Goal: Navigation & Orientation: Find specific page/section

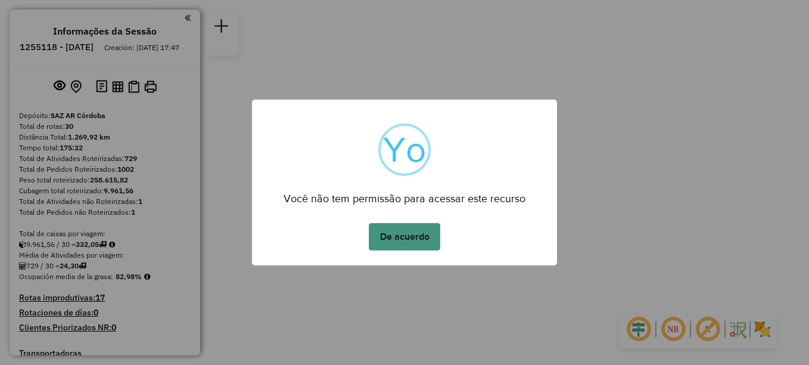
click at [412, 239] on button "De acuerdo" at bounding box center [404, 236] width 71 height 27
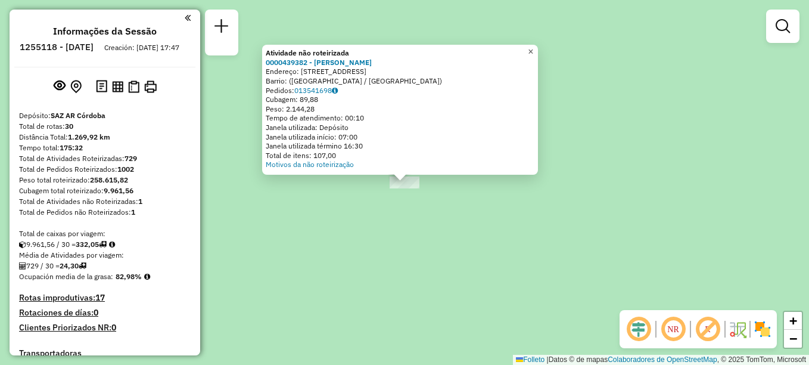
click at [533, 50] on span "×" at bounding box center [530, 51] width 5 height 10
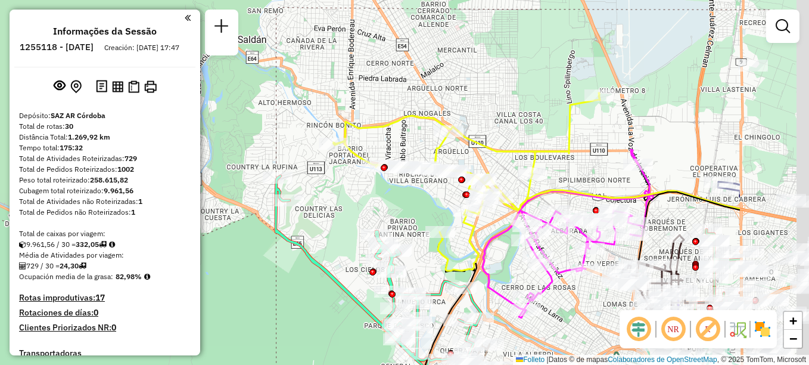
drag, startPoint x: 409, startPoint y: 215, endPoint x: 347, endPoint y: 209, distance: 61.7
click at [347, 209] on div "Janela de atendimento Grade de atendimento Capacidade Transportadoras Veículos …" at bounding box center [404, 182] width 809 height 365
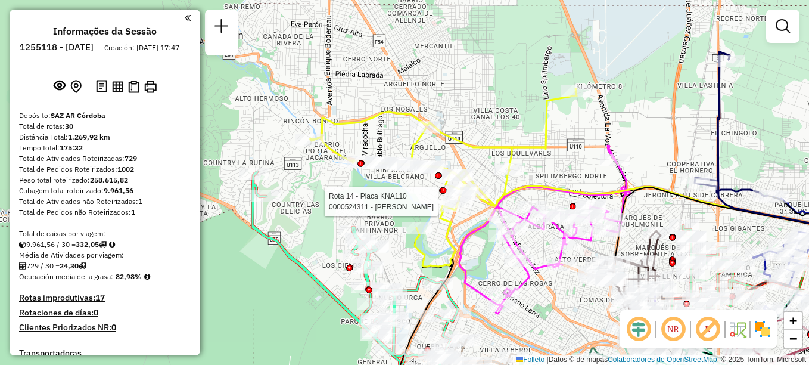
select select "**********"
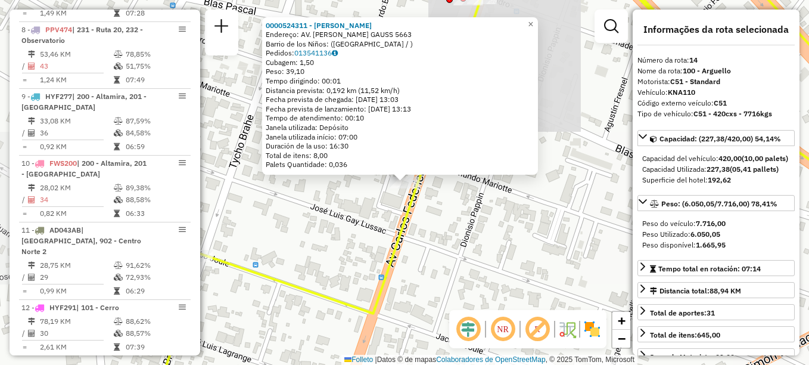
scroll to position [1270, 0]
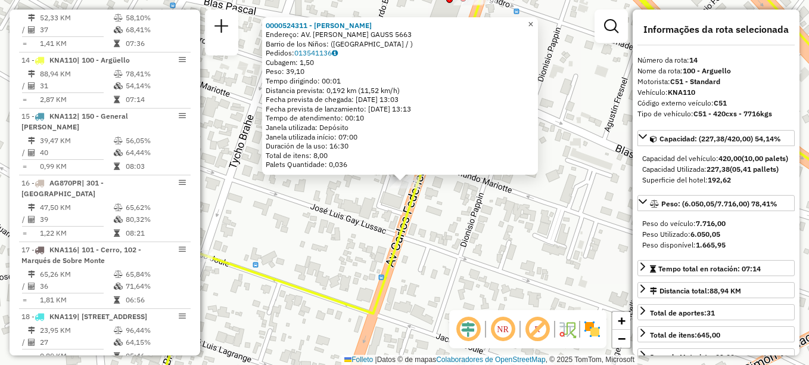
drag, startPoint x: 539, startPoint y: 21, endPoint x: 527, endPoint y: 30, distance: 14.1
click at [533, 21] on span "×" at bounding box center [530, 24] width 5 height 10
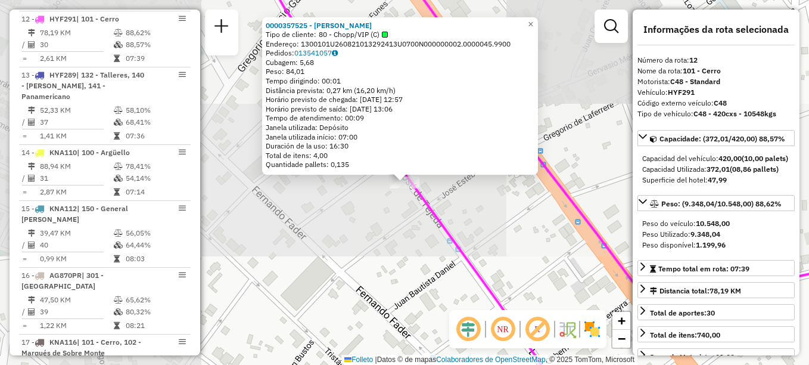
scroll to position [1137, 0]
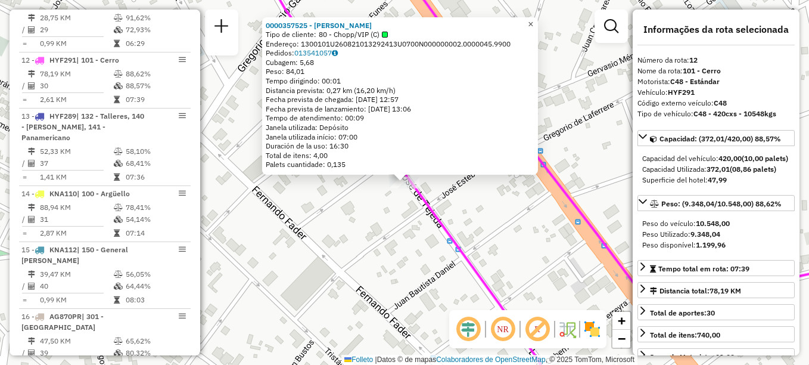
click at [533, 19] on span "×" at bounding box center [530, 24] width 5 height 10
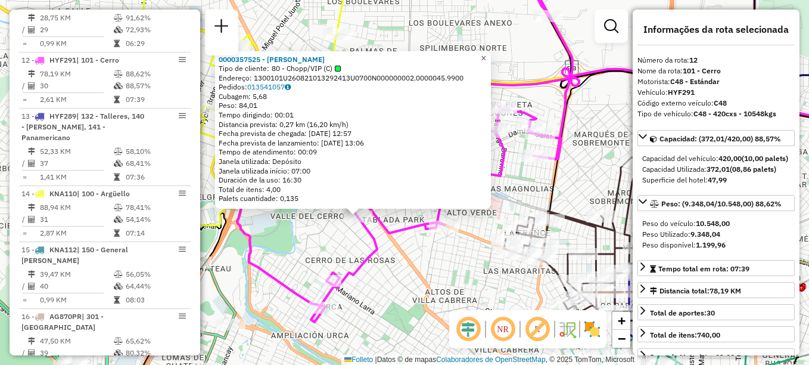
click at [486, 57] on span "×" at bounding box center [483, 58] width 5 height 10
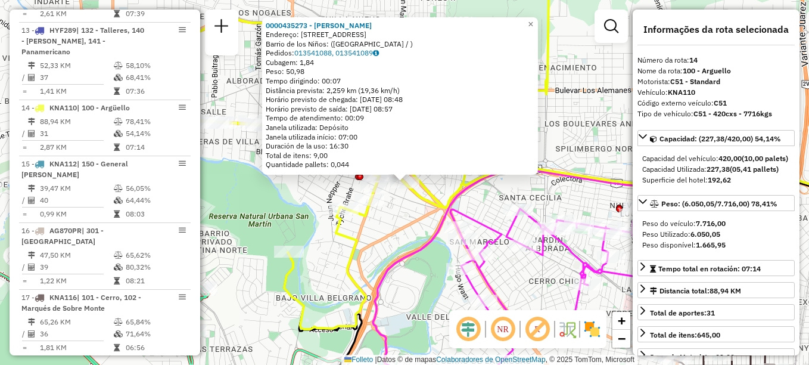
scroll to position [1270, 0]
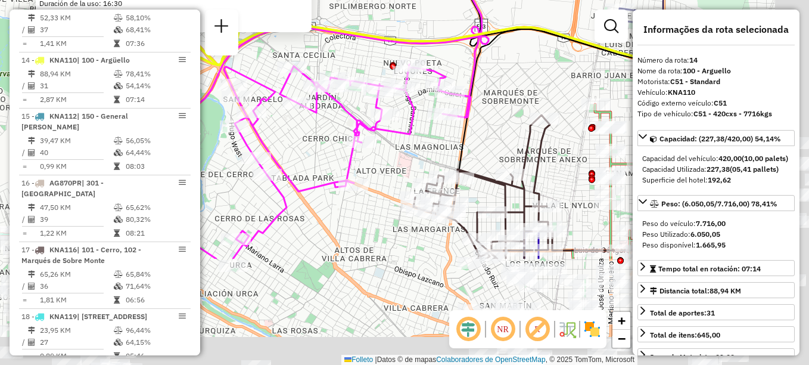
drag, startPoint x: 484, startPoint y: 237, endPoint x: 322, endPoint y: 110, distance: 205.8
click at [328, 117] on div "0000435273 - [PERSON_NAME] Dirección: [STREET_ADDRESS] Pedidos: 013541088, 0135…" at bounding box center [404, 182] width 809 height 365
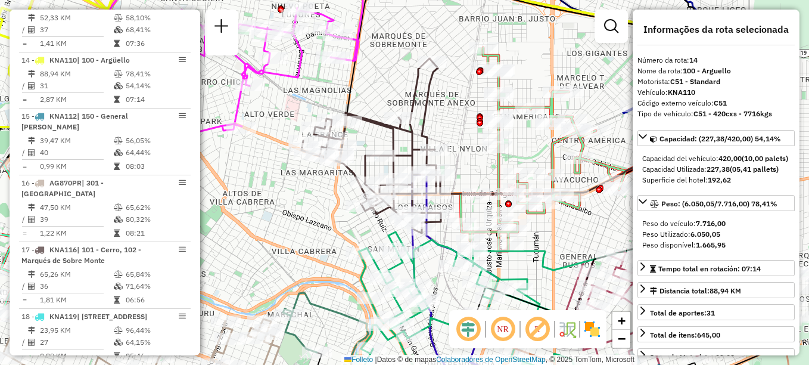
drag, startPoint x: 313, startPoint y: 191, endPoint x: 266, endPoint y: 161, distance: 56.2
click at [257, 169] on div "0000435273 - [PERSON_NAME] Dirección: [STREET_ADDRESS] Pedidos: 013541088, 0135…" at bounding box center [404, 182] width 809 height 365
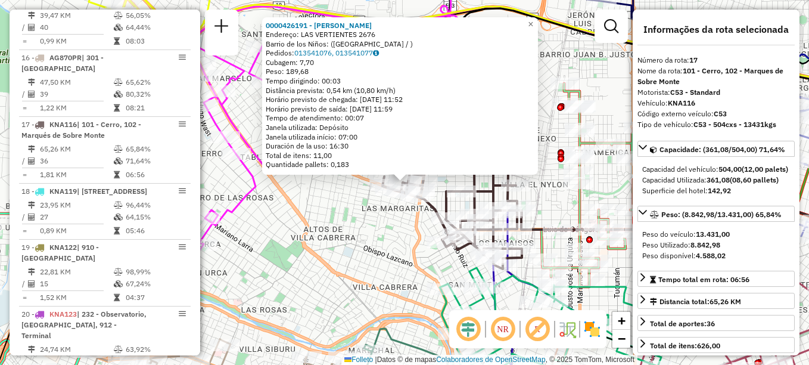
scroll to position [1449, 0]
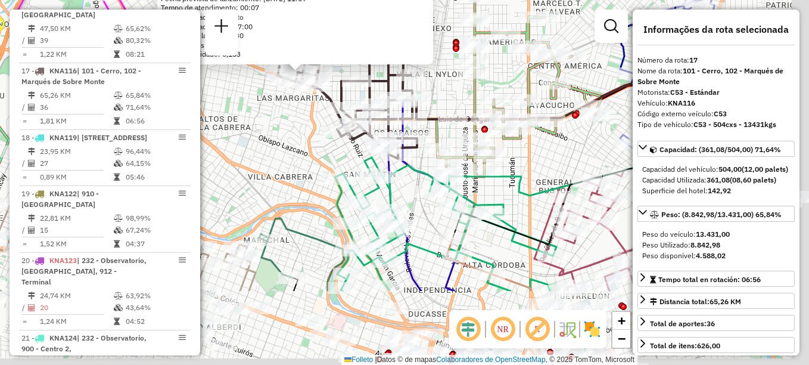
drag, startPoint x: 340, startPoint y: 209, endPoint x: 272, endPoint y: 135, distance: 100.4
click at [272, 135] on div "0000426191 - [PERSON_NAME]: [STREET_ADDRESS] Pedidos: 013541076, 013541077 Cuba…" at bounding box center [404, 182] width 809 height 365
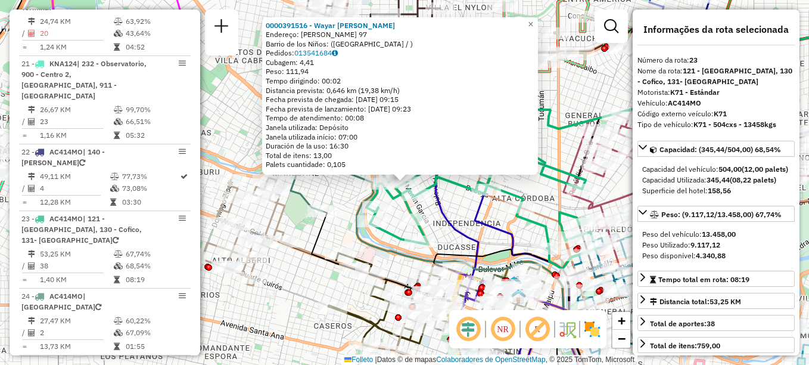
scroll to position [1871, 0]
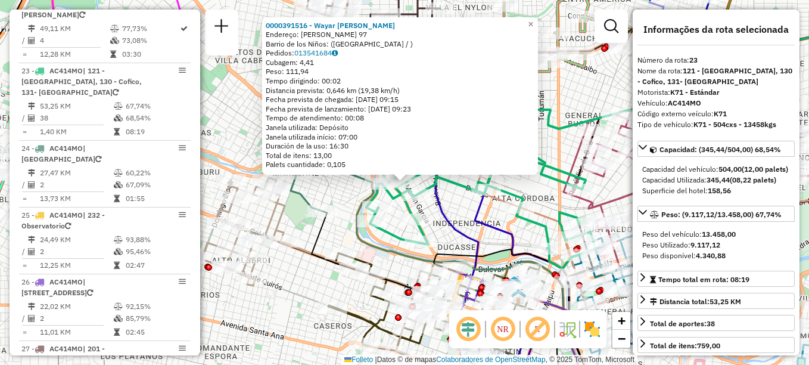
click at [463, 214] on div "Rota 23 - Plaça AC414MO 0000391516 - Wayar [PERSON_NAME] 0000391516 - Wayar [PE…" at bounding box center [404, 182] width 809 height 365
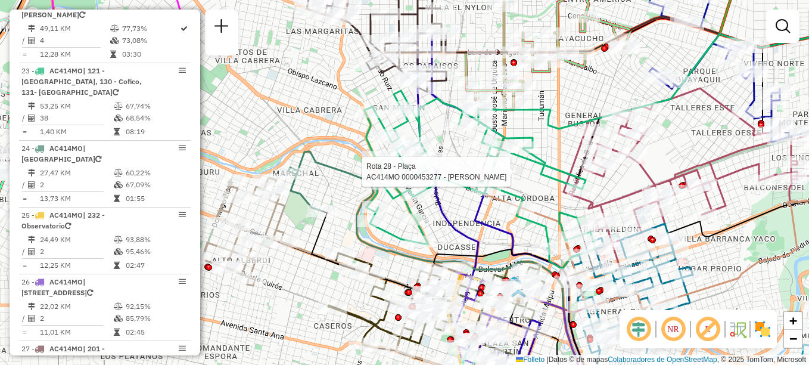
select select "**********"
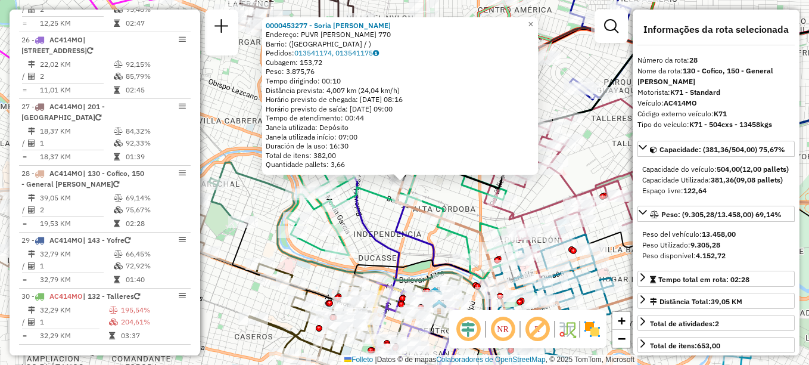
scroll to position [2215, 0]
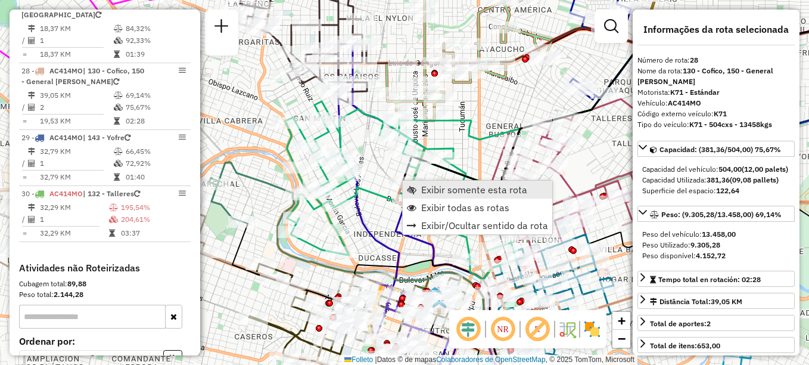
click at [437, 188] on span "Exibir somente esta rota" at bounding box center [474, 190] width 106 height 10
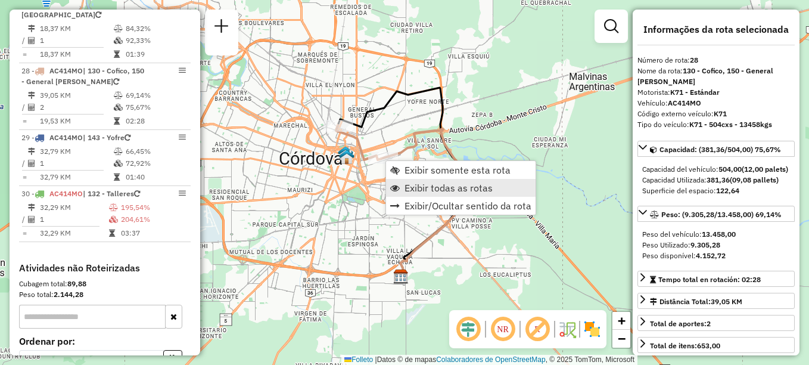
click at [421, 192] on span "Exibir todas as rotas" at bounding box center [449, 188] width 88 height 10
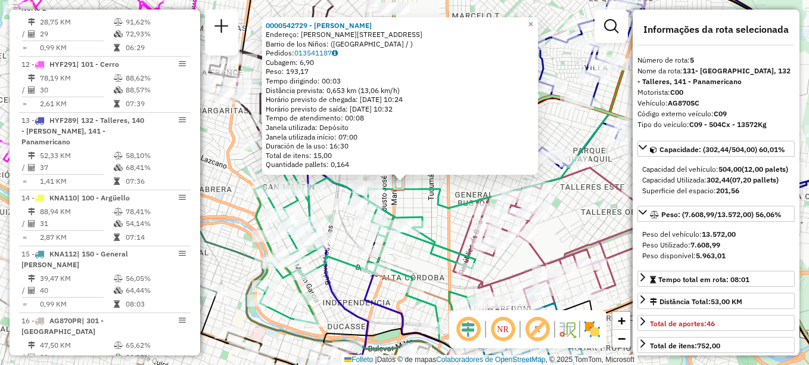
scroll to position [670, 0]
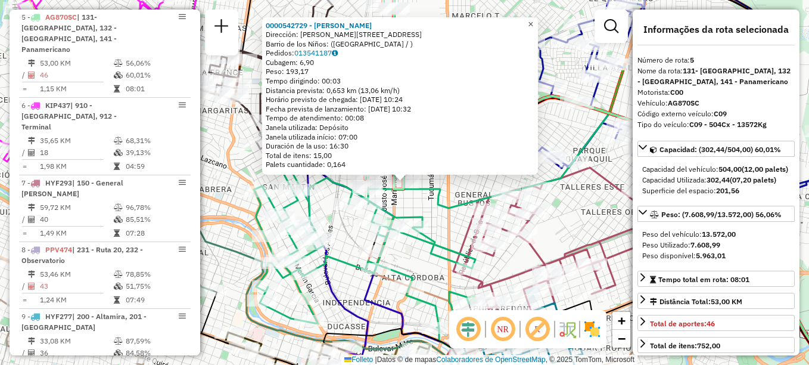
click at [533, 20] on span "×" at bounding box center [530, 24] width 5 height 10
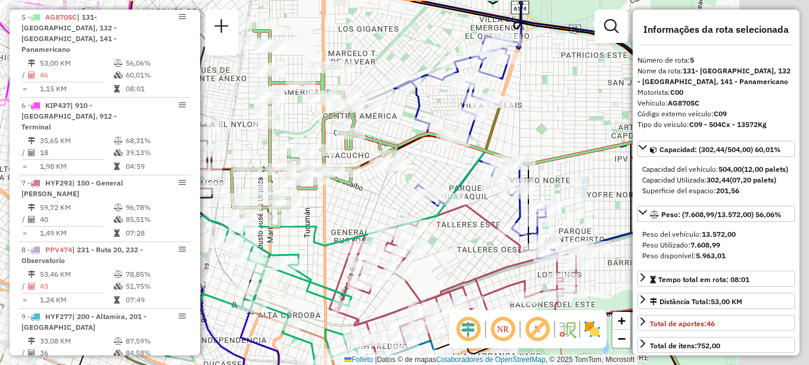
drag, startPoint x: 380, startPoint y: 186, endPoint x: 302, endPoint y: 192, distance: 77.7
click at [299, 207] on div "Janela de atendimento Grade de atendimento Capacidade Transportadoras Veículos …" at bounding box center [404, 182] width 809 height 365
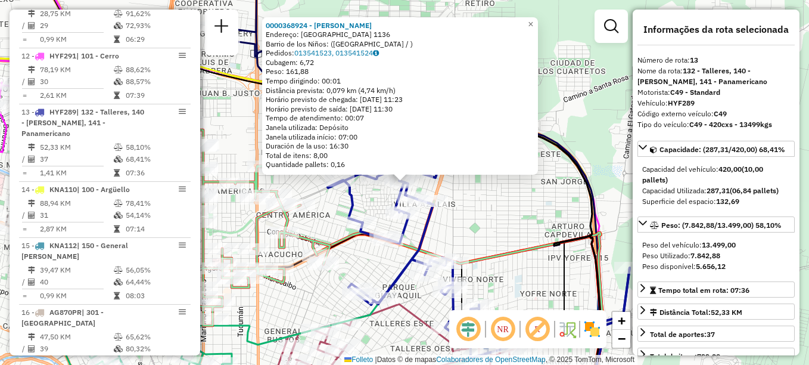
scroll to position [1193, 0]
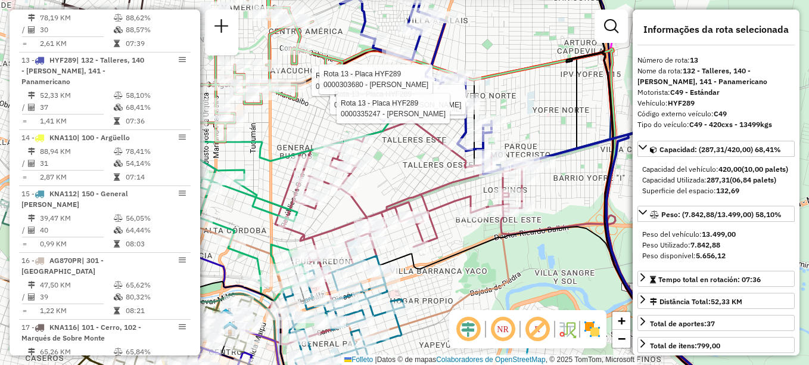
click at [525, 127] on div "Rota 13 - Placa HYF289 0000468718 - [PERSON_NAME] [PERSON_NAME] 13 - Placa HYF2…" at bounding box center [404, 182] width 809 height 365
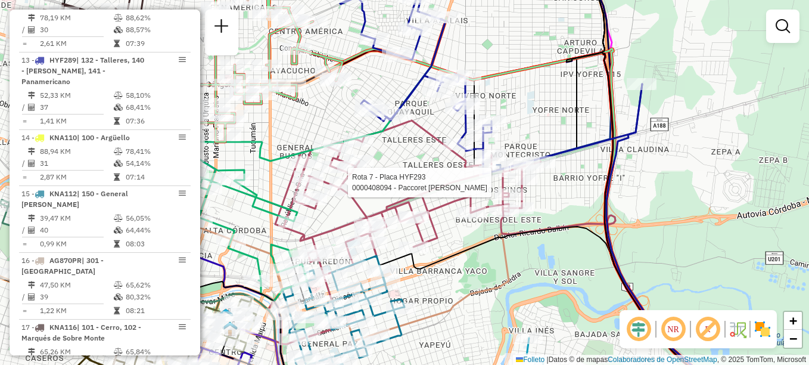
select select "**********"
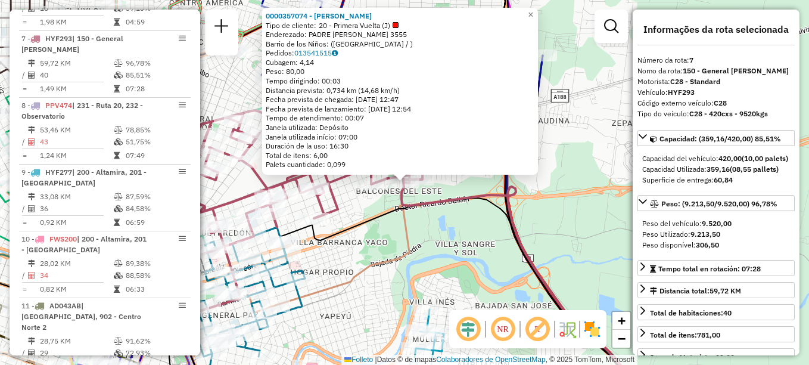
scroll to position [814, 0]
click at [359, 262] on div "0000357074 - [PERSON_NAME] Inés Tipo de cliente: 20 - Primera Vuelta (J) Endere…" at bounding box center [404, 182] width 809 height 365
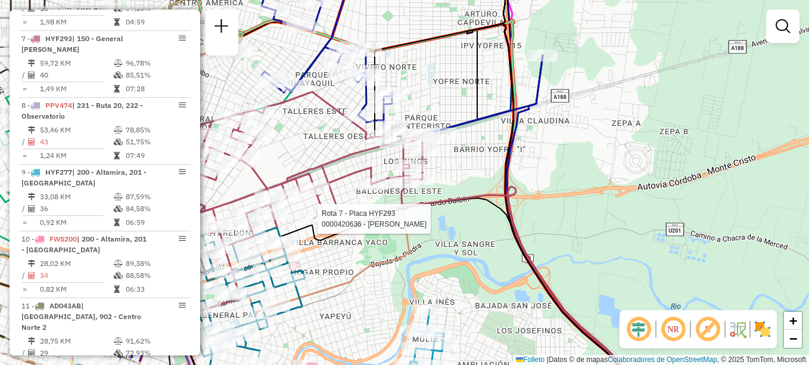
select select "**********"
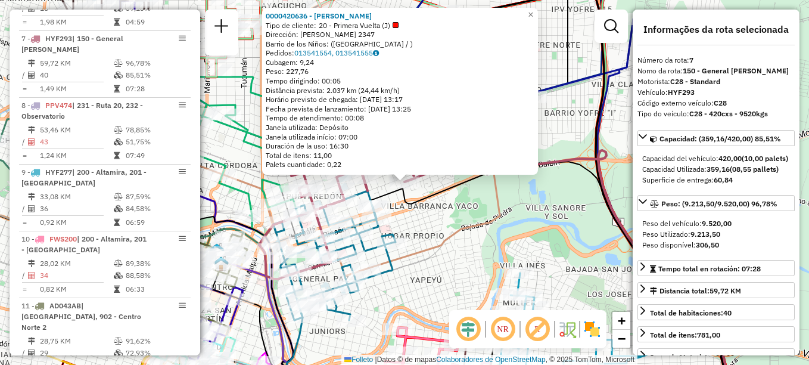
click at [462, 228] on icon at bounding box center [546, 276] width 360 height 250
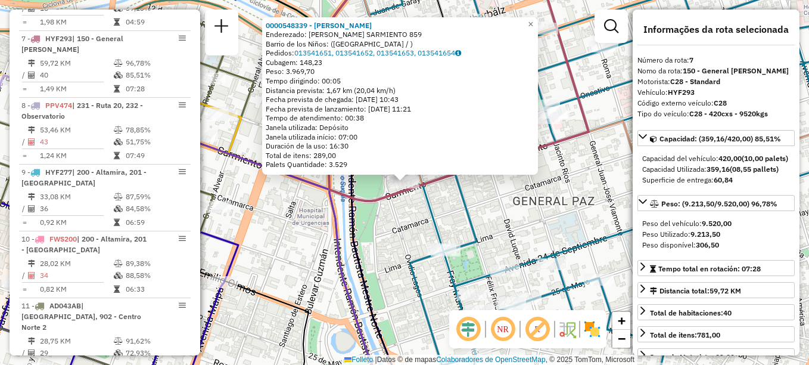
click at [577, 160] on div "0000548339 - [PERSON_NAME]: [PERSON_NAME] SARMIENTO 859 Barrio de los Niños: ([…" at bounding box center [404, 182] width 809 height 365
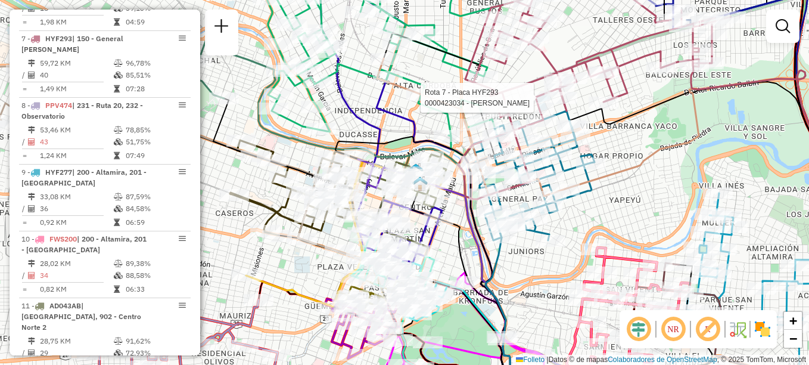
select select "**********"
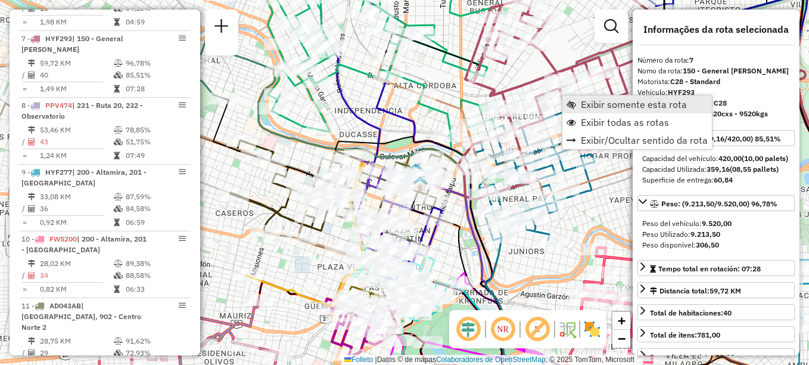
click at [615, 101] on span "Exibir somente esta rota" at bounding box center [634, 105] width 106 height 10
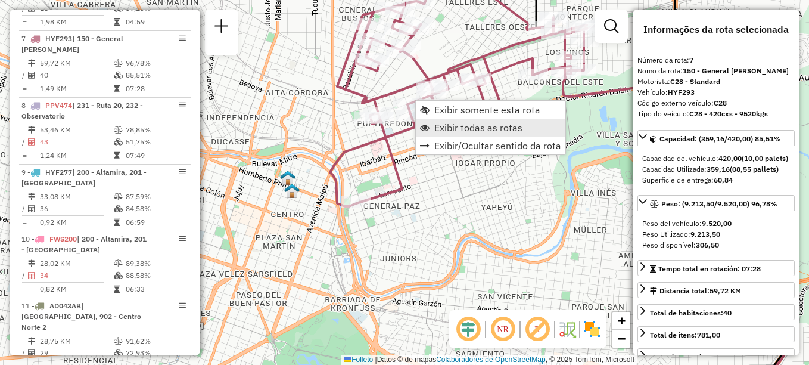
click at [459, 132] on span "Exibir todas as rotas" at bounding box center [478, 128] width 88 height 10
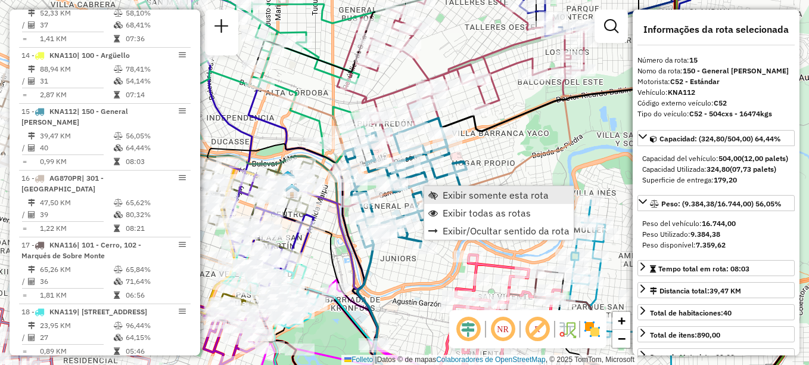
scroll to position [1326, 0]
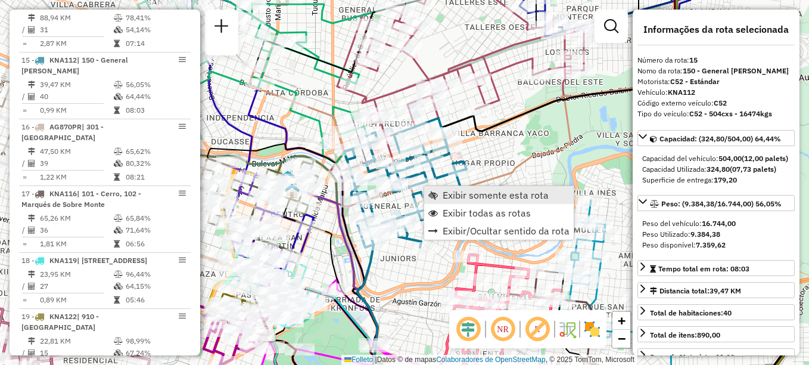
click at [455, 194] on span "Exibir somente esta rota" at bounding box center [496, 195] width 106 height 10
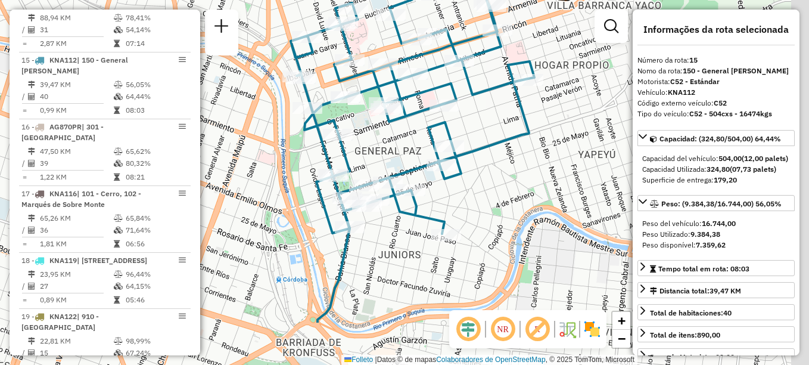
drag, startPoint x: 393, startPoint y: 235, endPoint x: 367, endPoint y: 154, distance: 85.2
click at [367, 155] on div "Janela de atendimento Grade de atendimento Capacidade Transportadoras Veículos …" at bounding box center [404, 182] width 809 height 365
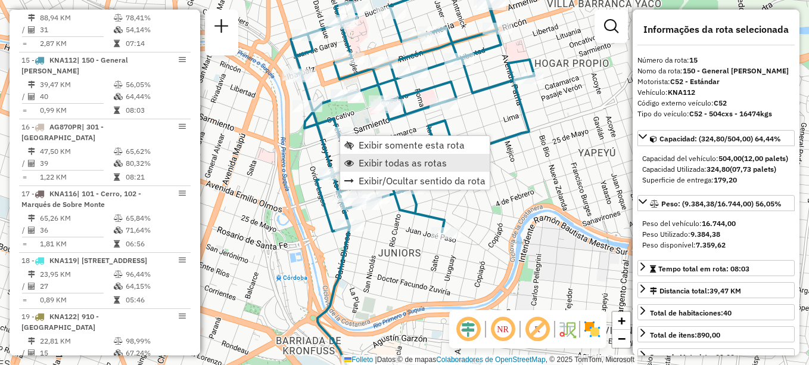
click at [378, 161] on span "Exibir todas as rotas" at bounding box center [403, 163] width 88 height 10
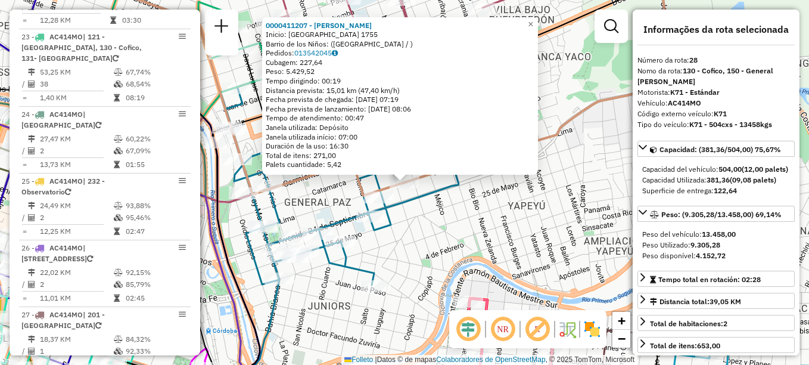
scroll to position [2215, 0]
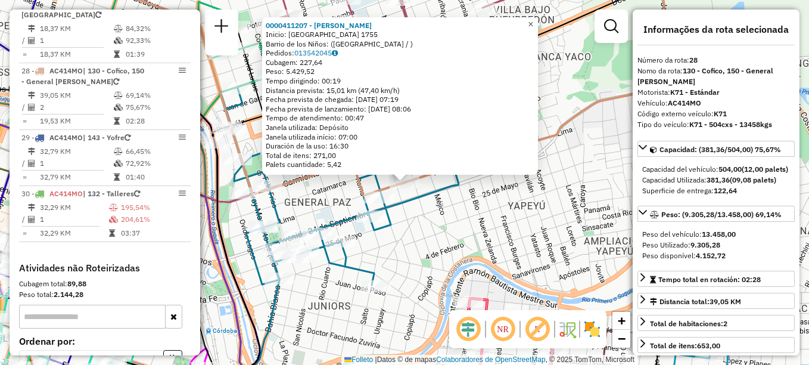
click at [533, 21] on span "×" at bounding box center [530, 24] width 5 height 10
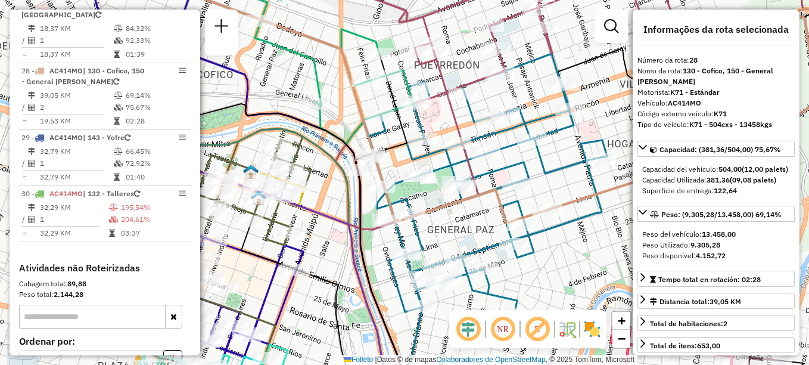
drag, startPoint x: 331, startPoint y: 192, endPoint x: 474, endPoint y: 220, distance: 145.6
click at [474, 220] on div "Janela de atendimento Grade de atendimento Capacidade Transportadoras Veículos …" at bounding box center [404, 182] width 809 height 365
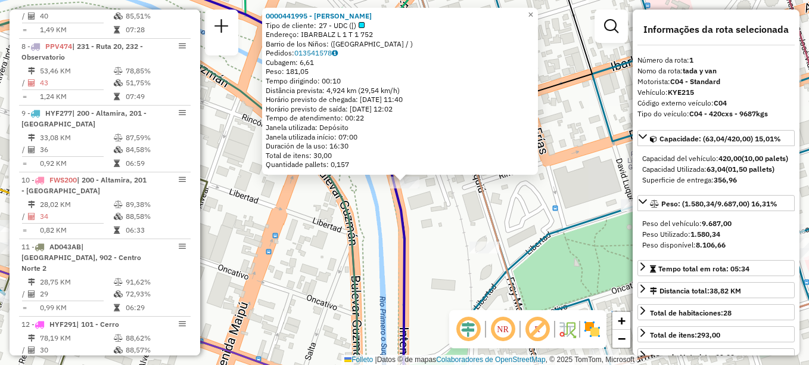
scroll to position [424, 0]
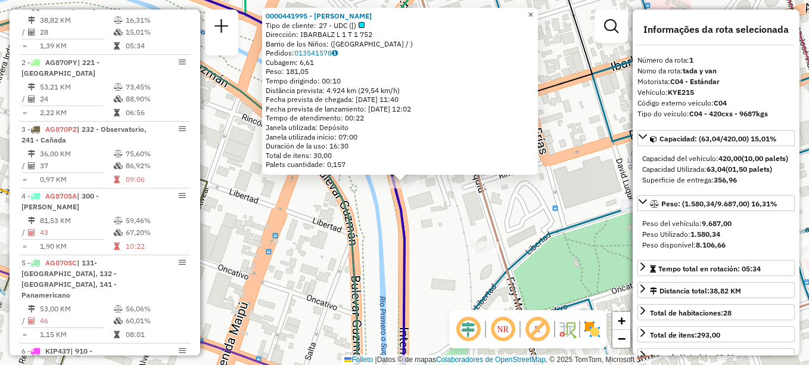
click at [533, 12] on span "×" at bounding box center [530, 15] width 5 height 10
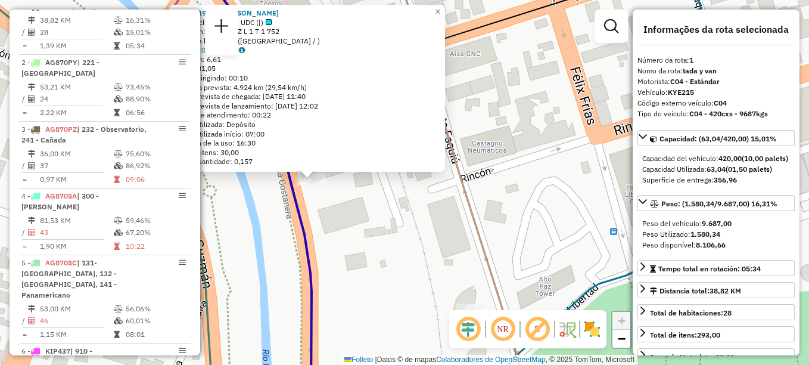
drag, startPoint x: 511, startPoint y: 215, endPoint x: 418, endPoint y: 212, distance: 93.0
click at [418, 212] on div "0000441995 - [PERSON_NAME] Tipo de cliente: 27 - UDC ([) Dirección: IBARBALZ L …" at bounding box center [404, 182] width 809 height 365
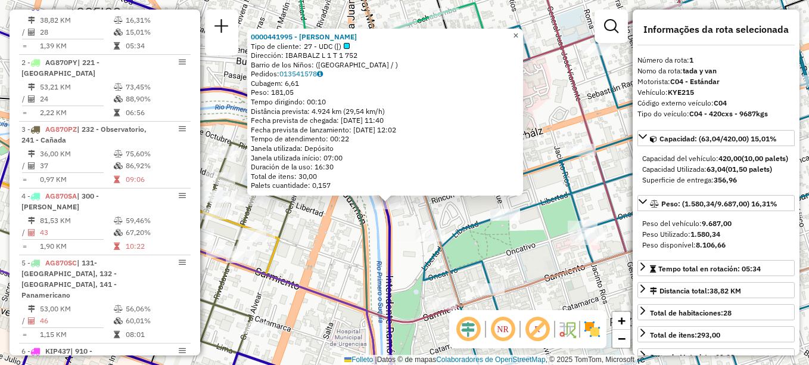
click at [518, 30] on span "×" at bounding box center [515, 35] width 5 height 10
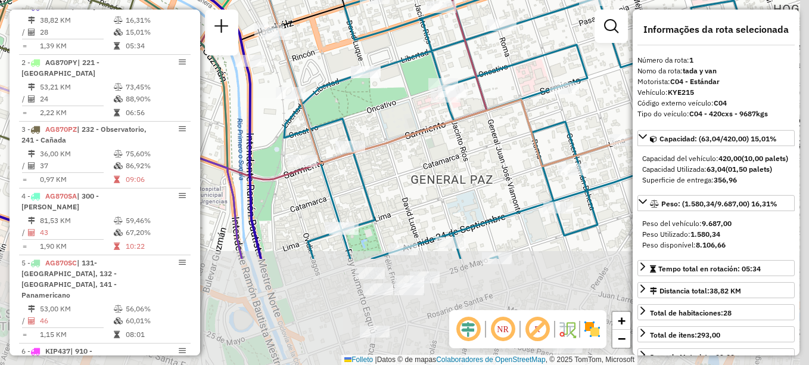
drag, startPoint x: 459, startPoint y: 134, endPoint x: 328, endPoint y: -4, distance: 190.5
click at [328, 0] on html "Aguarde... Pop-up bloqueado! Seu navegador bloqueou automáticamente a abertura …" at bounding box center [404, 182] width 809 height 365
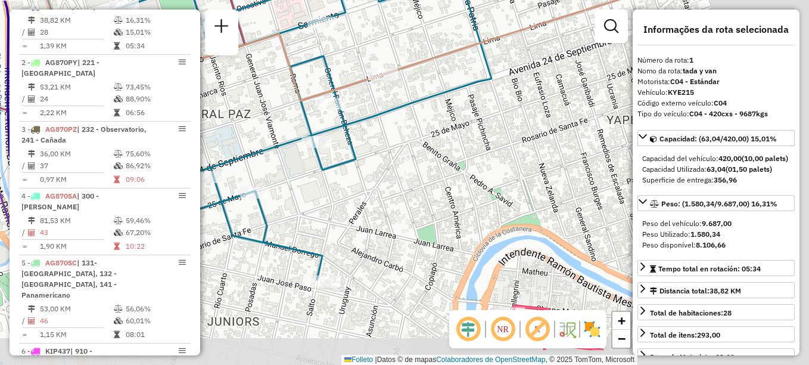
drag, startPoint x: 444, startPoint y: 151, endPoint x: 286, endPoint y: 98, distance: 167.1
click at [257, 106] on div "Janela de atendimento Grade de atendimento Capacidade Transportadoras Veículos …" at bounding box center [404, 182] width 809 height 365
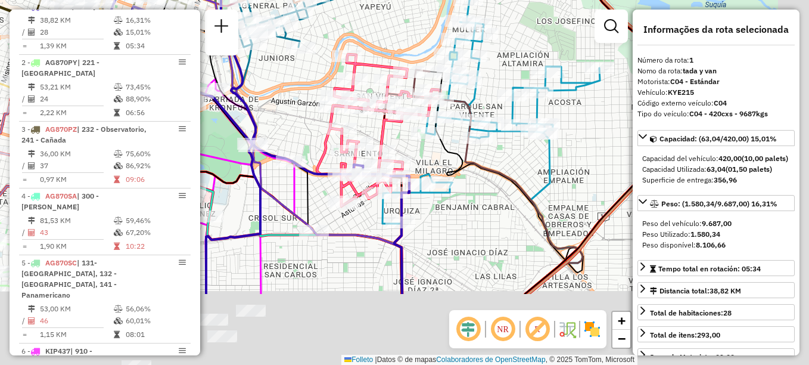
drag, startPoint x: 474, startPoint y: 147, endPoint x: 394, endPoint y: 40, distance: 132.9
click at [390, 37] on div "Janela de atendimento Grade de atendimento Capacidade Transportadoras Veículos …" at bounding box center [404, 182] width 809 height 365
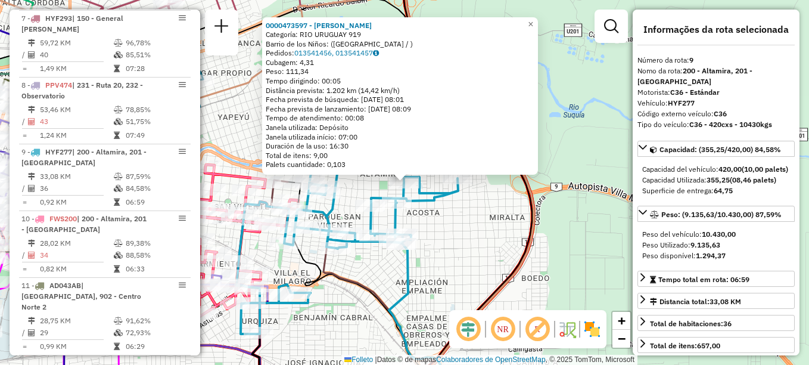
scroll to position [937, 0]
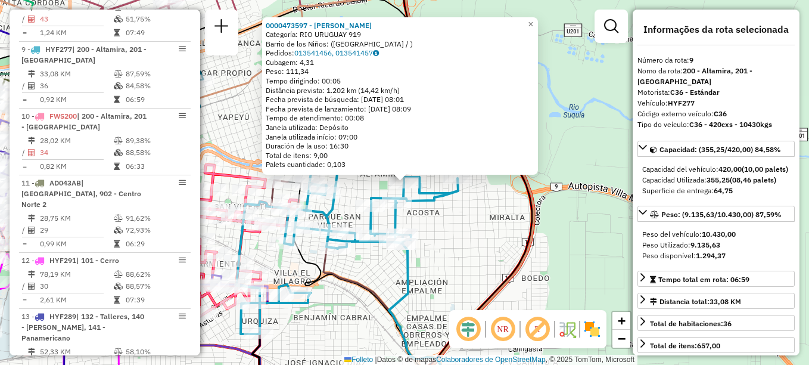
click at [461, 281] on div "Rota 9 - Placa HYF277 0000473597 - [PERSON_NAME] 0000473597 - [PERSON_NAME] Cat…" at bounding box center [404, 182] width 809 height 365
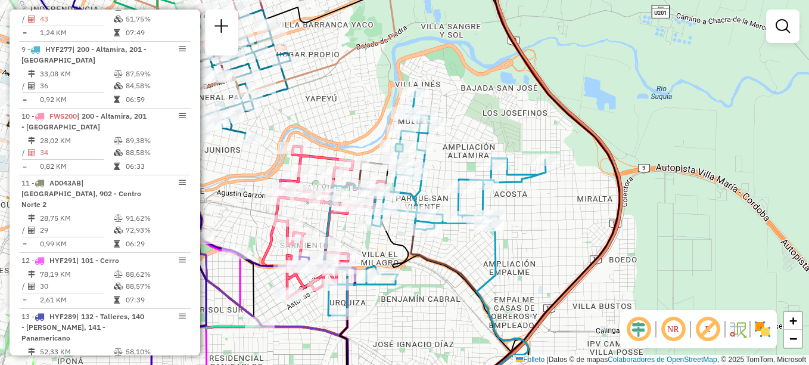
drag, startPoint x: 483, startPoint y: 269, endPoint x: 583, endPoint y: 248, distance: 102.2
click at [583, 248] on div "Janela de atendimento Grade de atendimento Capacidade Transportadoras Veículos …" at bounding box center [404, 182] width 809 height 365
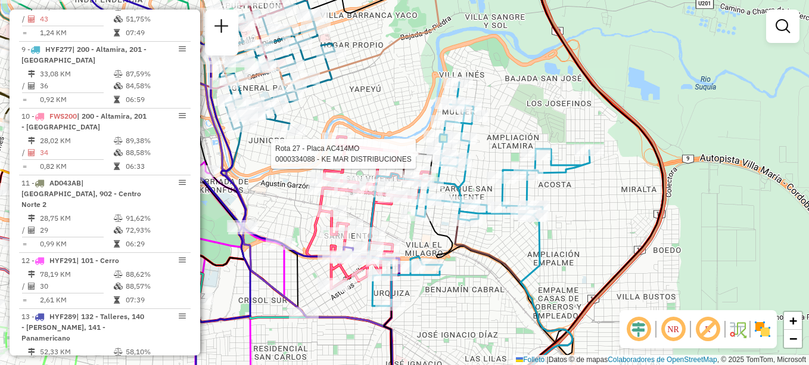
select select "**********"
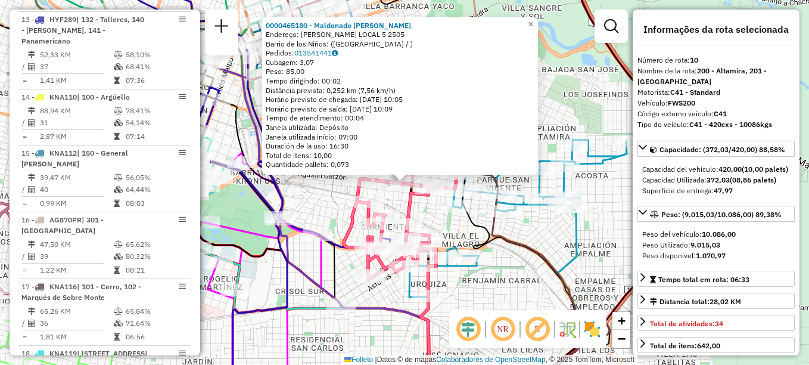
scroll to position [1003, 0]
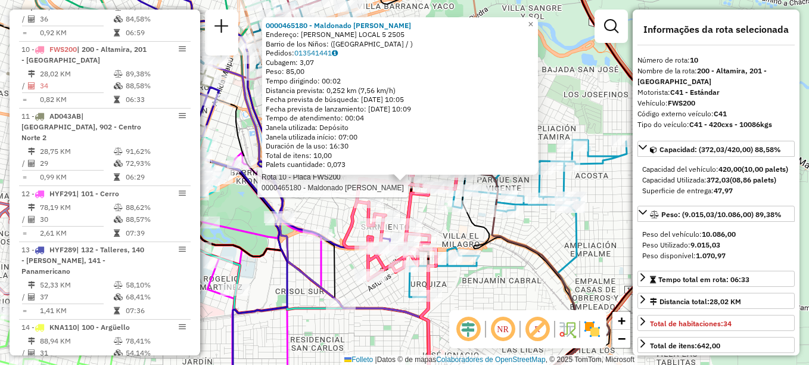
click at [534, 257] on icon at bounding box center [525, 272] width 170 height 258
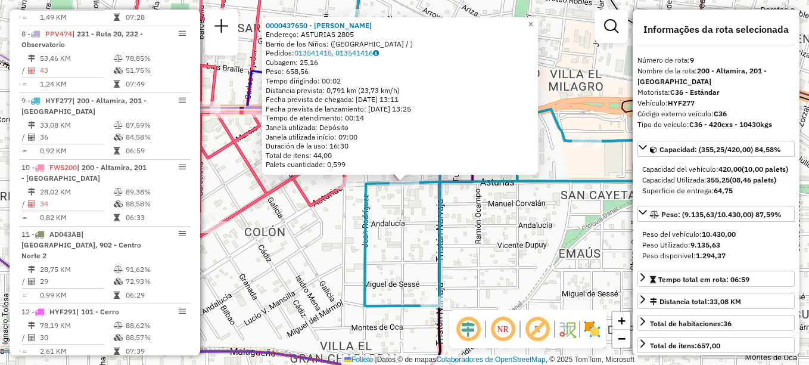
scroll to position [937, 0]
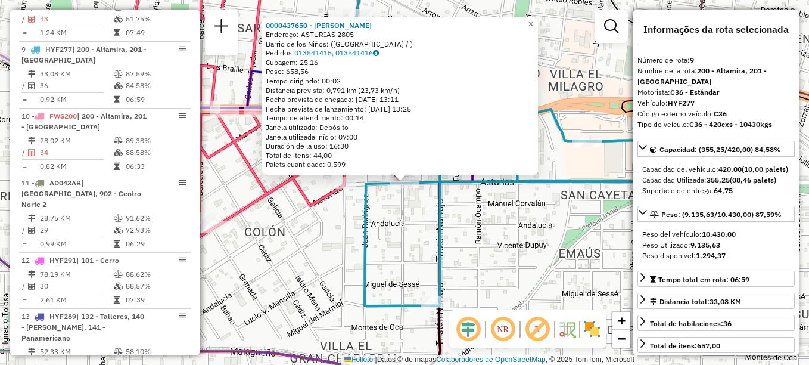
click at [387, 250] on div "0000437650 - [PERSON_NAME]: ASTURIAS 2805 [GEOGRAPHIC_DATA]: ([GEOGRAPHIC_DATA]…" at bounding box center [404, 182] width 809 height 365
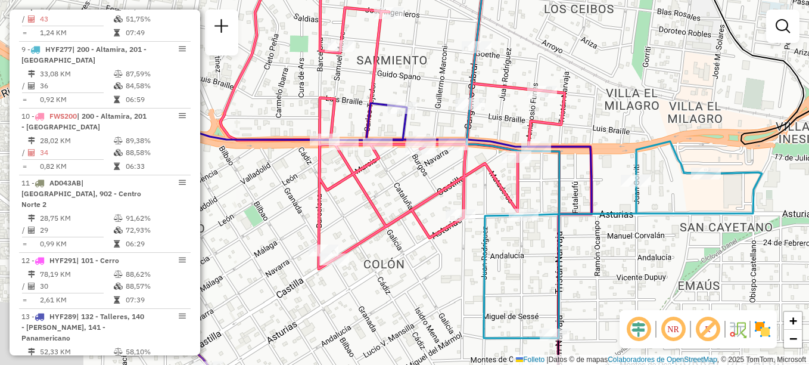
drag, startPoint x: 423, startPoint y: 268, endPoint x: 499, endPoint y: 279, distance: 77.0
click at [499, 279] on div "Janela de atendimento Grade de atendimento Capacidade Transportadoras Veículos …" at bounding box center [404, 182] width 809 height 365
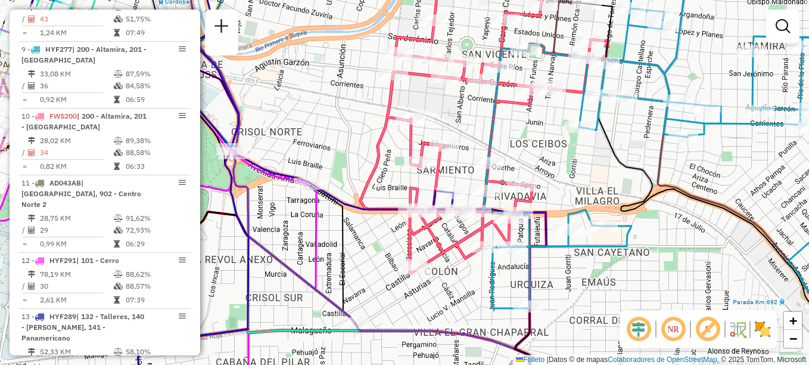
drag, startPoint x: 450, startPoint y: 296, endPoint x: 643, endPoint y: 270, distance: 194.1
click at [643, 270] on div "Janela de atendimento Grade de atendimento Capacidade Transportadoras Veículos …" at bounding box center [404, 182] width 809 height 365
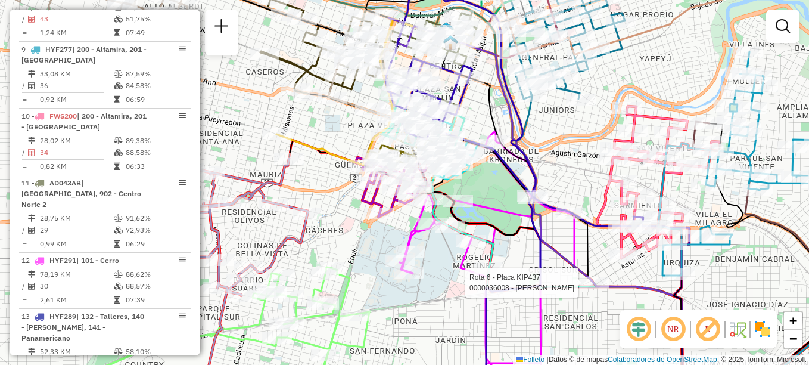
select select "**********"
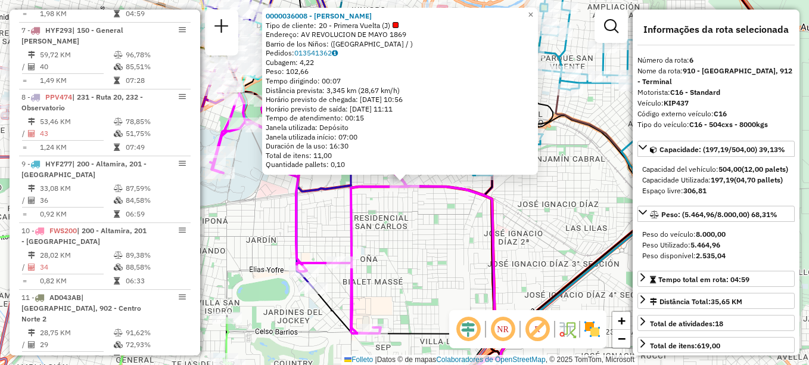
scroll to position [747, 0]
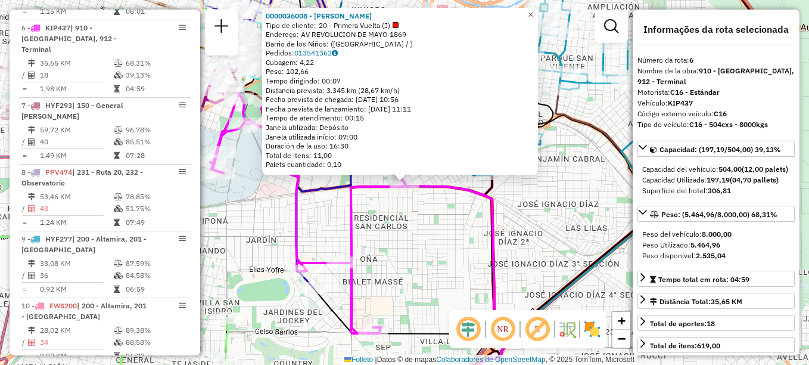
click at [533, 10] on span "×" at bounding box center [530, 15] width 5 height 10
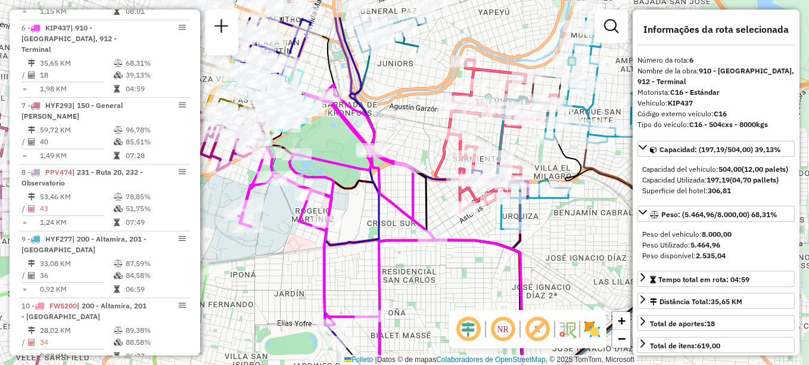
drag, startPoint x: 405, startPoint y: 178, endPoint x: 420, endPoint y: 207, distance: 32.2
click at [420, 207] on div "Rota 6 - Placa KIP437 0000510471 - Caceres [PERSON_NAME] de atendimento Grade d…" at bounding box center [404, 182] width 809 height 365
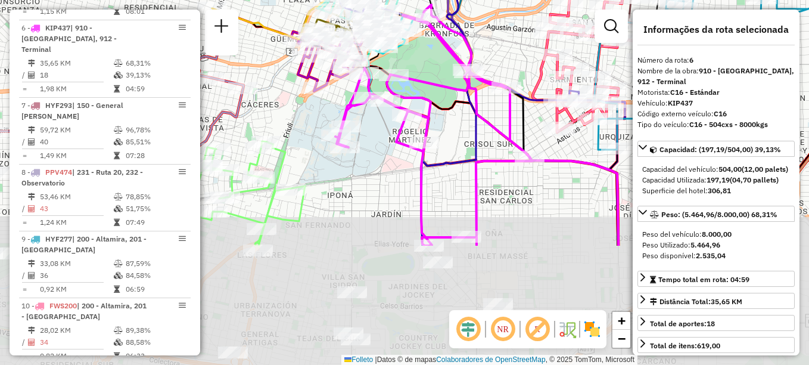
drag, startPoint x: 391, startPoint y: 278, endPoint x: 489, endPoint y: 79, distance: 222.0
click at [473, 102] on div "Janela de atendimento Grade de atendimento Capacidade Transportadoras Veículos …" at bounding box center [404, 182] width 809 height 365
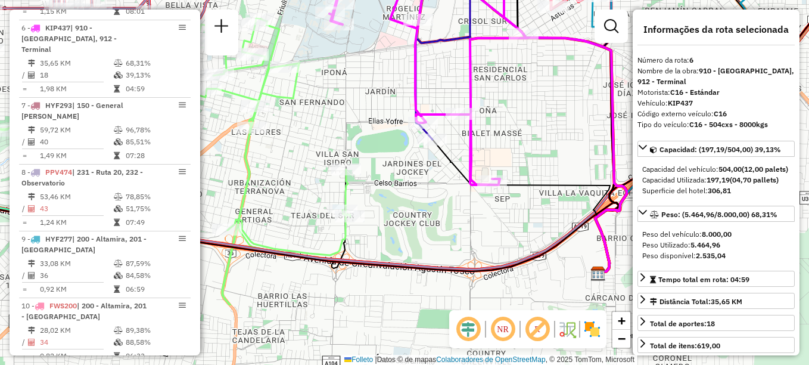
drag, startPoint x: 477, startPoint y: 169, endPoint x: 483, endPoint y: 117, distance: 52.2
click at [480, 119] on icon at bounding box center [427, 33] width 197 height 303
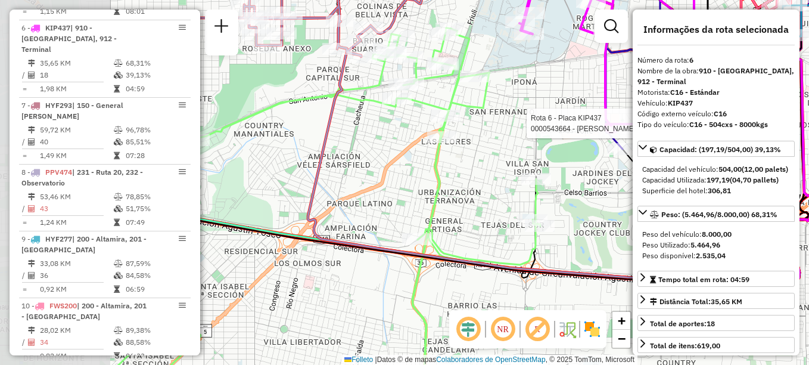
drag, startPoint x: 442, startPoint y: 211, endPoint x: 617, endPoint y: 234, distance: 176.6
click at [617, 234] on div "Rota 6 - Placa KIP437 0000543664 - Jular [PERSON_NAME] de atendimento Grade de …" at bounding box center [404, 182] width 809 height 365
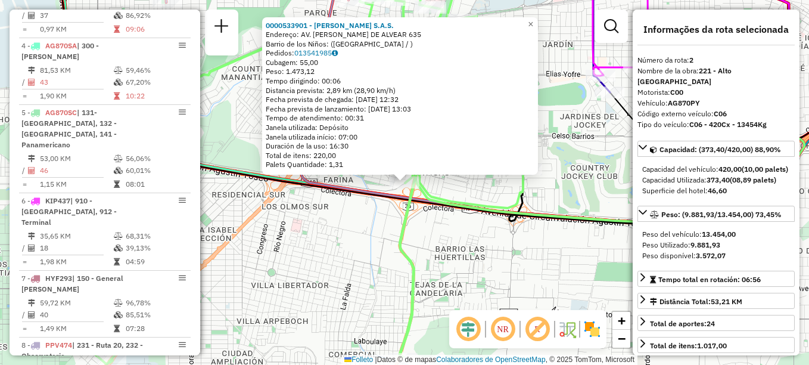
scroll to position [480, 0]
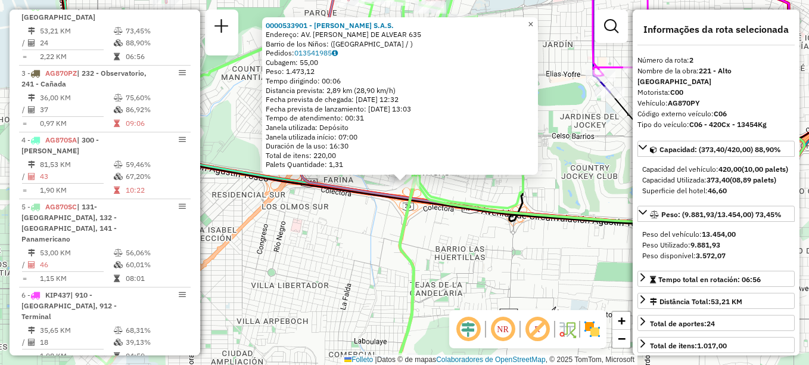
click at [533, 19] on span "×" at bounding box center [530, 24] width 5 height 10
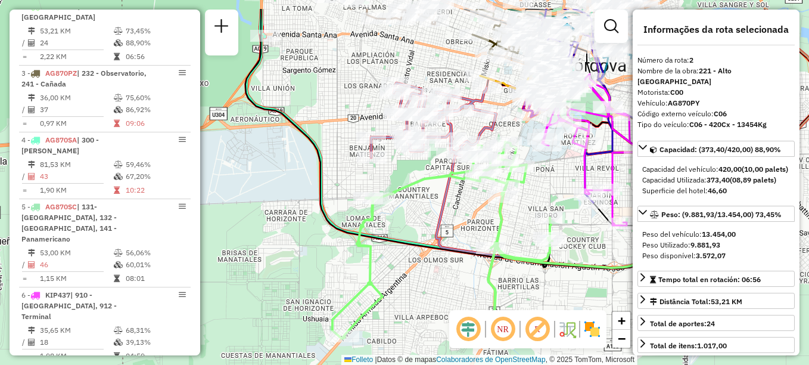
drag, startPoint x: 453, startPoint y: 189, endPoint x: 451, endPoint y: 259, distance: 70.3
click at [451, 259] on div "Janela de atendimento Grade de atendimento Capacidade Transportadoras Veículos …" at bounding box center [404, 182] width 809 height 365
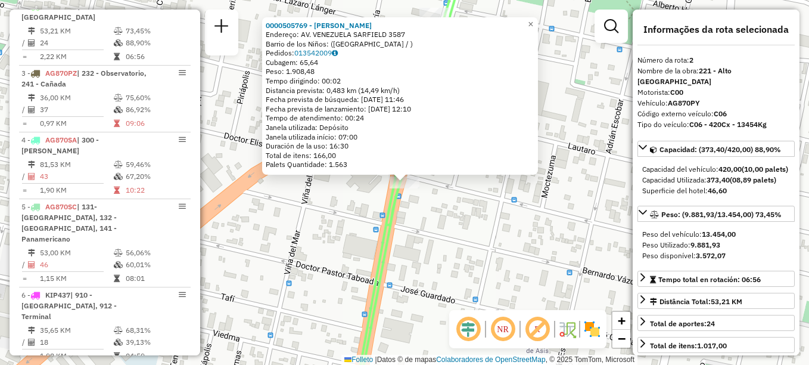
click at [440, 257] on div "0000505769 - [PERSON_NAME]: AV. VENEZUELA SARFIELD 3587 Barrio de los Niños: ([…" at bounding box center [404, 182] width 809 height 365
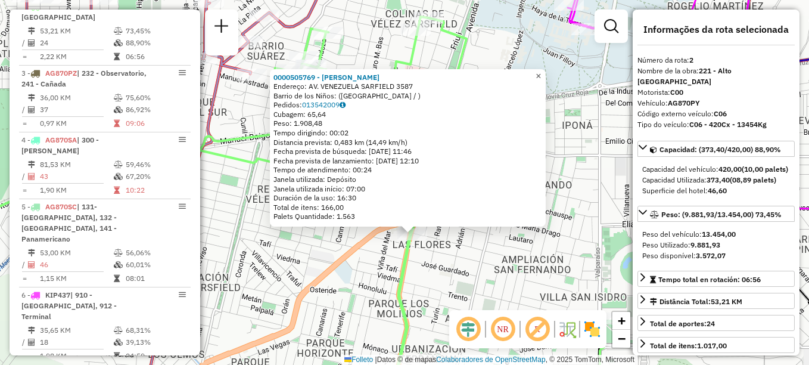
click at [541, 71] on span "×" at bounding box center [538, 76] width 5 height 10
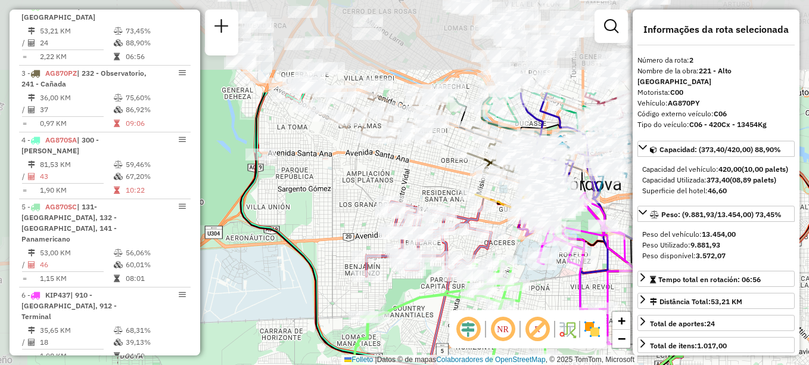
drag, startPoint x: 456, startPoint y: 269, endPoint x: 511, endPoint y: 330, distance: 82.2
click at [511, 330] on hb-router-mapa "Informações da Sessão 1255118 - [DATE] Creación: [DATE] 17:47 Depósito: SAZ AR …" at bounding box center [404, 182] width 809 height 365
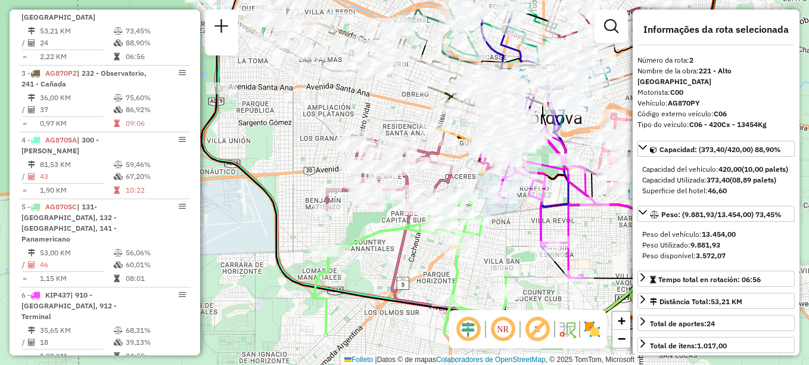
drag, startPoint x: 361, startPoint y: 217, endPoint x: 284, endPoint y: 86, distance: 152.0
click at [286, 94] on div "Janela de atendimento Grade de atendimento Capacidade Transportadoras Veículos …" at bounding box center [404, 182] width 809 height 365
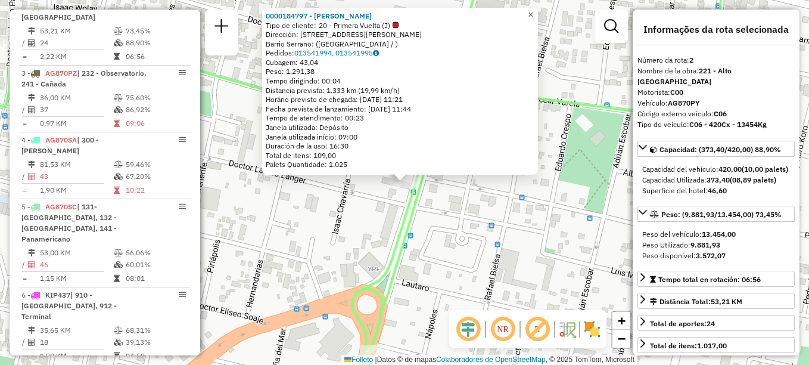
drag, startPoint x: 542, startPoint y: 11, endPoint x: 519, endPoint y: 198, distance: 188.4
click at [533, 11] on span "×" at bounding box center [530, 15] width 5 height 10
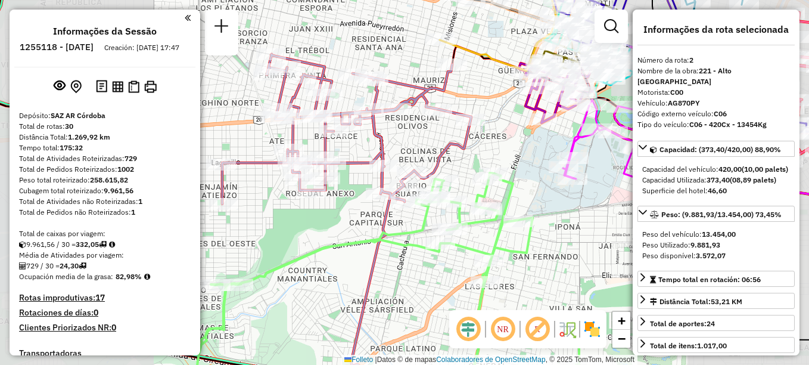
select select "**********"
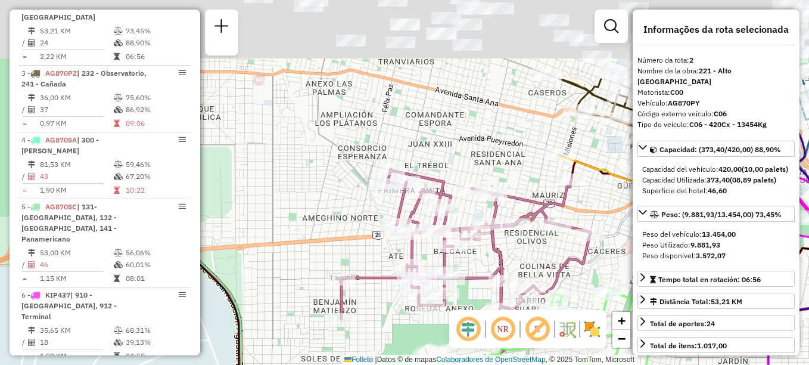
drag, startPoint x: 387, startPoint y: 272, endPoint x: 499, endPoint y: 370, distance: 148.2
click at [499, 364] on html "Aguarde... Pop-up bloqueado! Seu navegador bloqueou automáticamente a abertura …" at bounding box center [404, 182] width 809 height 365
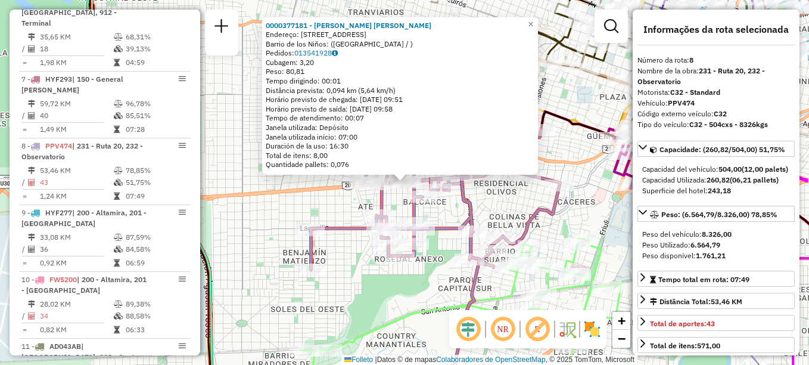
scroll to position [870, 0]
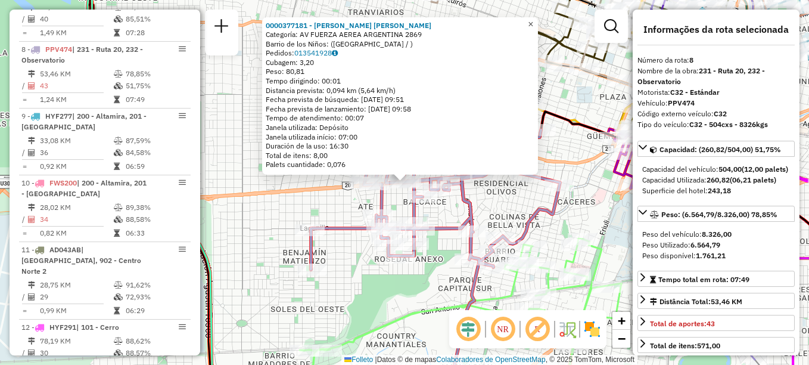
click at [533, 19] on span "×" at bounding box center [530, 24] width 5 height 10
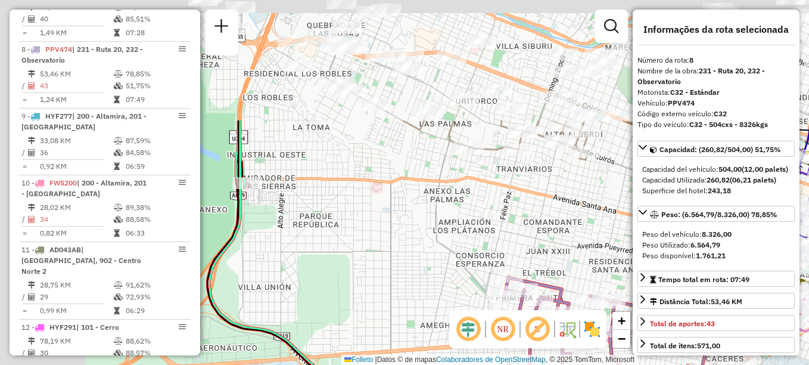
drag, startPoint x: 284, startPoint y: 185, endPoint x: 436, endPoint y: 352, distance: 225.2
click at [436, 359] on div "Janela de atendimento Grade de atendimento Capacidade Transportadoras Veículos …" at bounding box center [404, 182] width 809 height 365
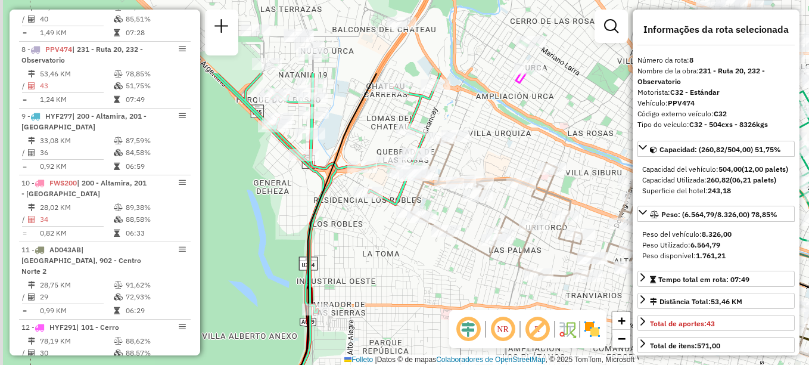
drag, startPoint x: 438, startPoint y: 287, endPoint x: 443, endPoint y: 299, distance: 13.6
click at [443, 299] on div "Janela de atendimento Grade de atendimento Capacidade Transportadoras Veículos …" at bounding box center [404, 182] width 809 height 365
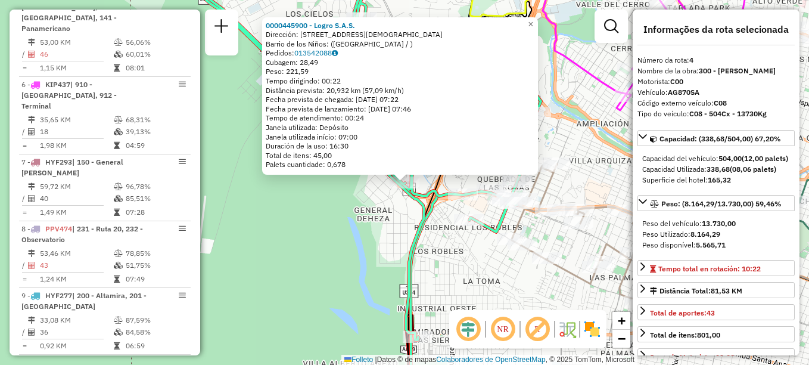
scroll to position [614, 0]
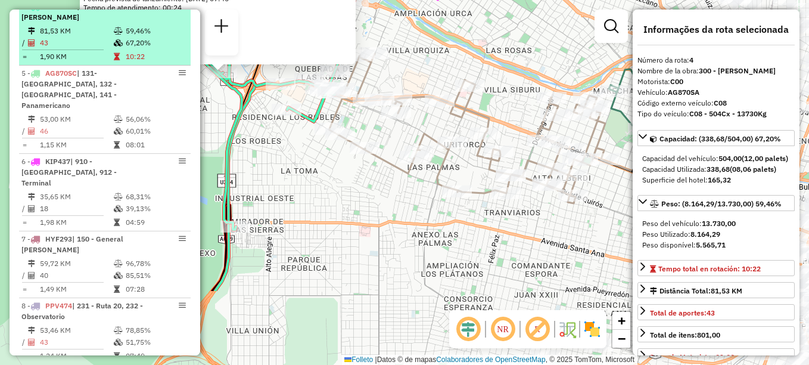
drag, startPoint x: 358, startPoint y: 192, endPoint x: 132, endPoint y: 40, distance: 273.0
click at [170, 71] on hb-router-mapa "Informações da Sessão 1255118 - [DATE] Creación: [DATE] 17:47 Depósito: SAZ AR …" at bounding box center [404, 182] width 809 height 365
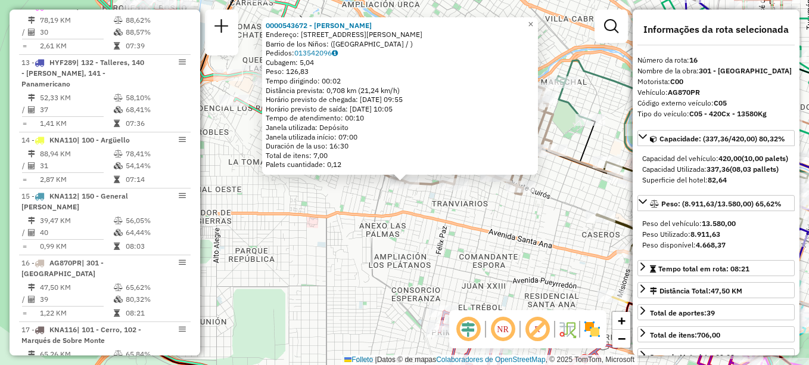
scroll to position [1382, 0]
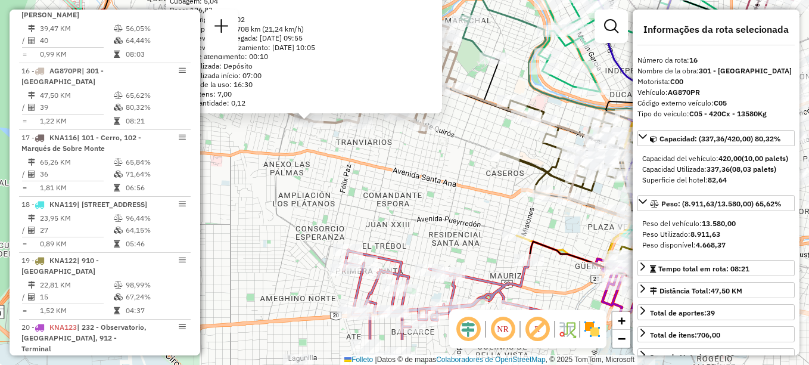
drag, startPoint x: 341, startPoint y: 148, endPoint x: 307, endPoint y: 141, distance: 34.0
click at [300, 137] on div "0000543672 - Giménez Cari Silvana Paola Dirección: AV DON BOSCO 4055 Barrio de …" at bounding box center [404, 182] width 809 height 365
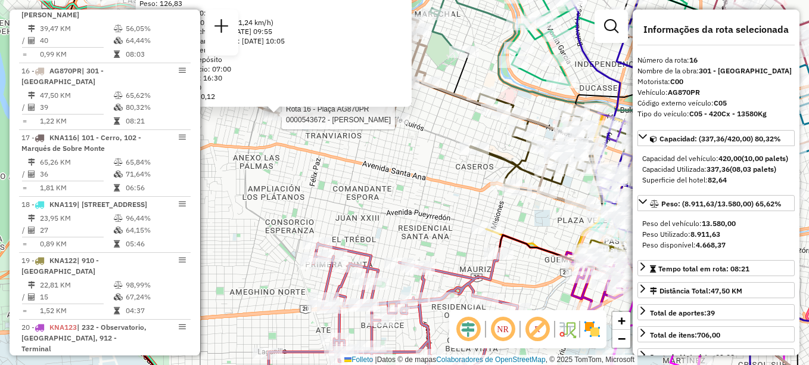
click at [364, 170] on div "Rota 16 - Plaça AG870PR 0000543672 - Giménez Cari Silvana Paola 0000543672 - Gi…" at bounding box center [404, 182] width 809 height 365
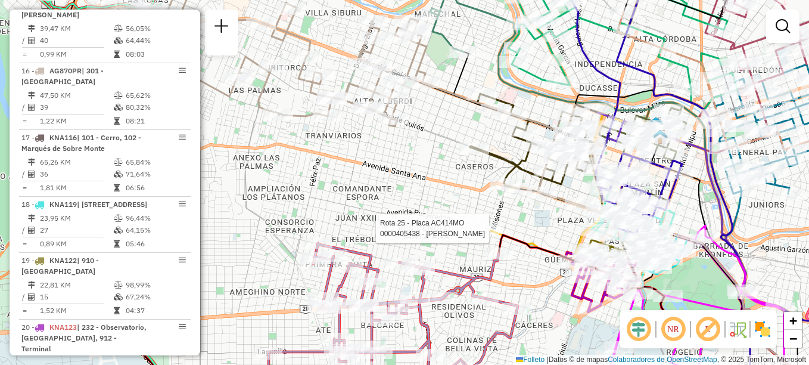
select select "**********"
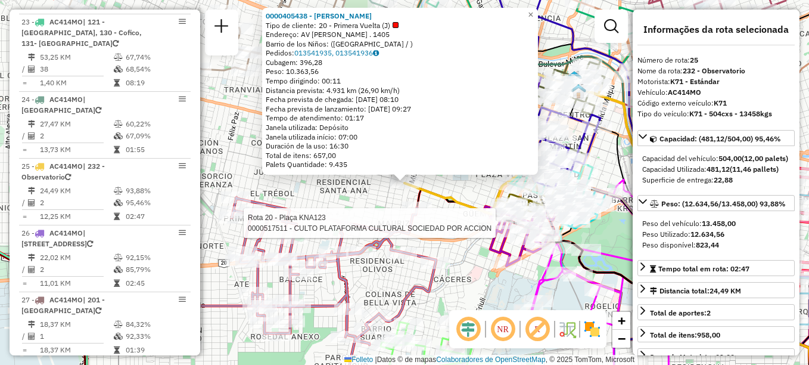
scroll to position [2015, 0]
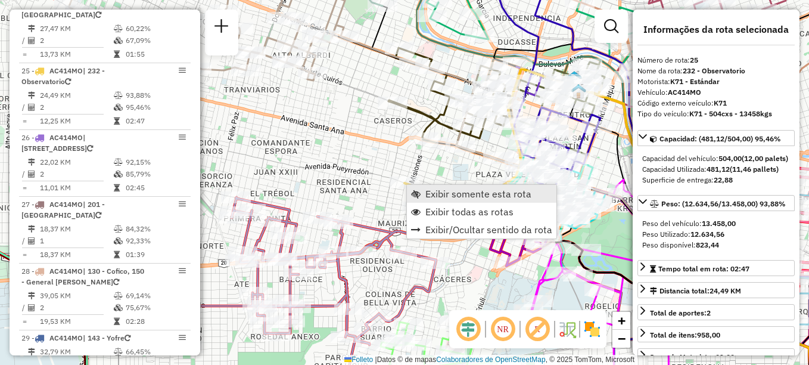
click at [441, 192] on span "Exibir somente esta rota" at bounding box center [478, 194] width 106 height 10
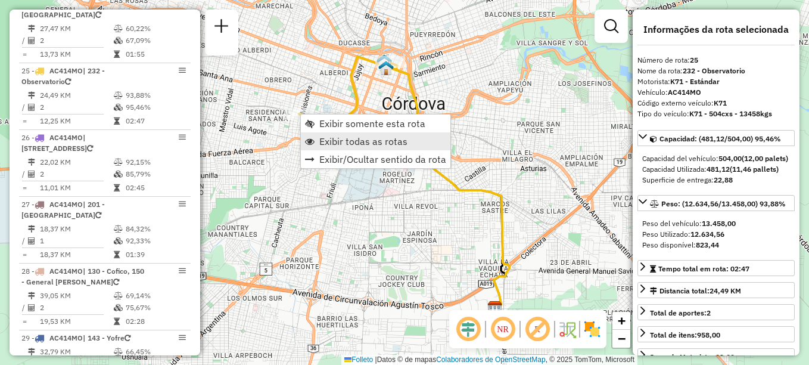
click at [348, 136] on span "Exibir todas as rotas" at bounding box center [363, 141] width 88 height 10
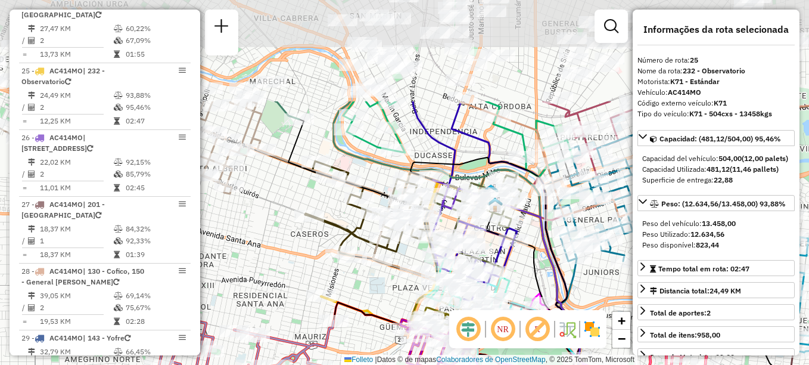
drag, startPoint x: 304, startPoint y: 142, endPoint x: 319, endPoint y: 237, distance: 95.2
click at [319, 237] on div "Janela de atendimento Grade de atendimento Capacidade Transportadoras Veículos …" at bounding box center [404, 182] width 809 height 365
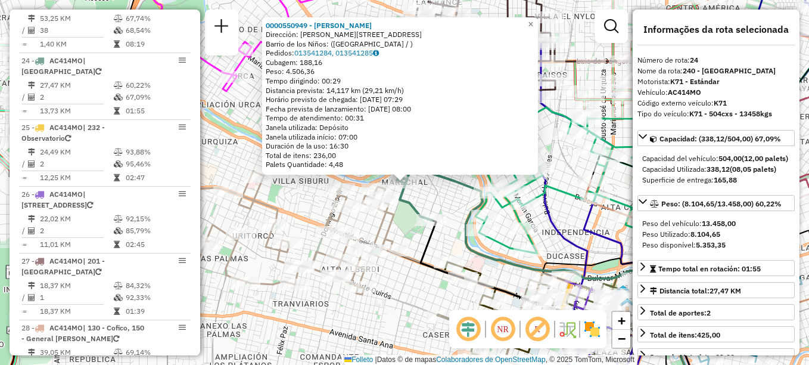
scroll to position [1948, 0]
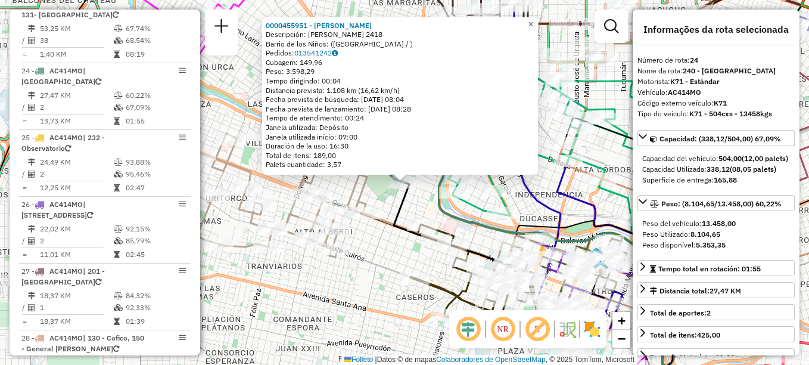
click at [533, 19] on span "×" at bounding box center [530, 24] width 5 height 10
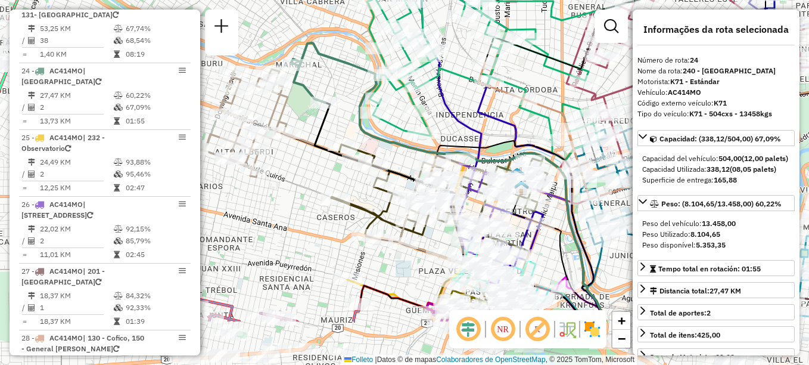
drag, startPoint x: 503, startPoint y: 201, endPoint x: 416, endPoint y: 107, distance: 129.0
click at [416, 107] on icon at bounding box center [483, 71] width 232 height 178
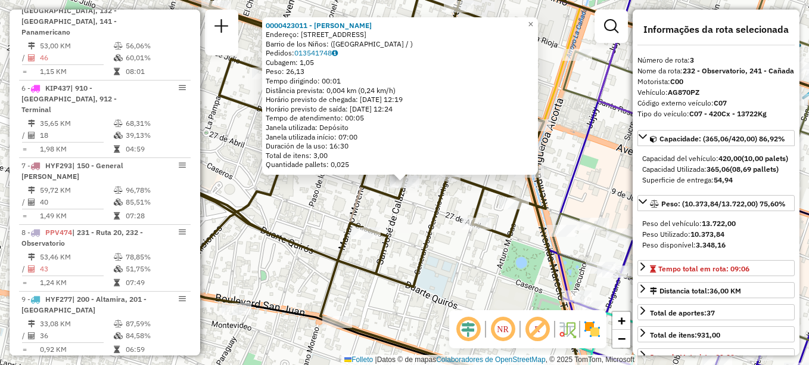
scroll to position [547, 0]
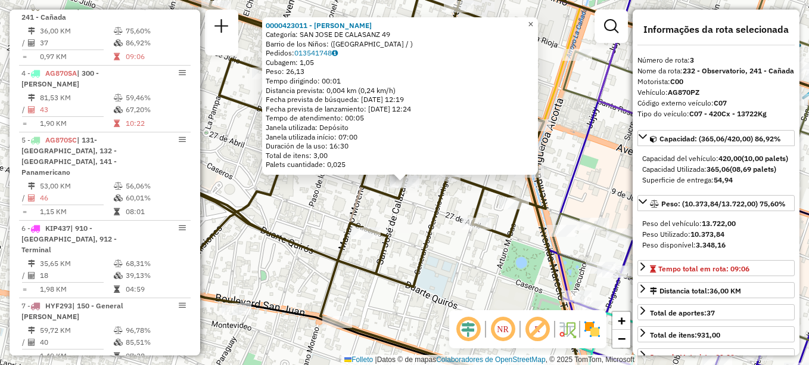
click at [533, 19] on span "×" at bounding box center [530, 24] width 5 height 10
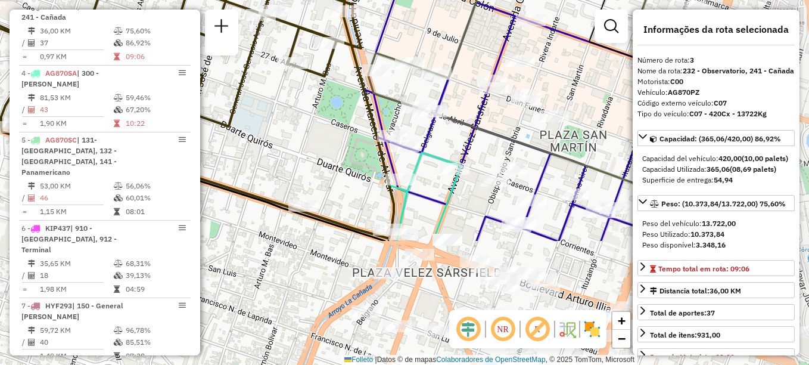
drag, startPoint x: 455, startPoint y: 179, endPoint x: 309, endPoint y: 50, distance: 194.6
click at [309, 50] on div "Janela de atendimento Grade de atendimento Capacidade Transportadoras Veículos …" at bounding box center [404, 182] width 809 height 365
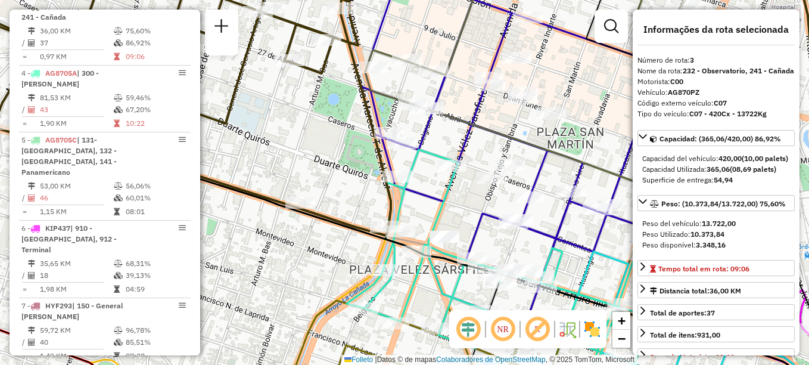
drag, startPoint x: 338, startPoint y: 268, endPoint x: 307, endPoint y: 240, distance: 41.8
click at [306, 242] on div "Janela de atendimento Grade de atendimento Capacidade Transportadoras Veículos …" at bounding box center [404, 182] width 809 height 365
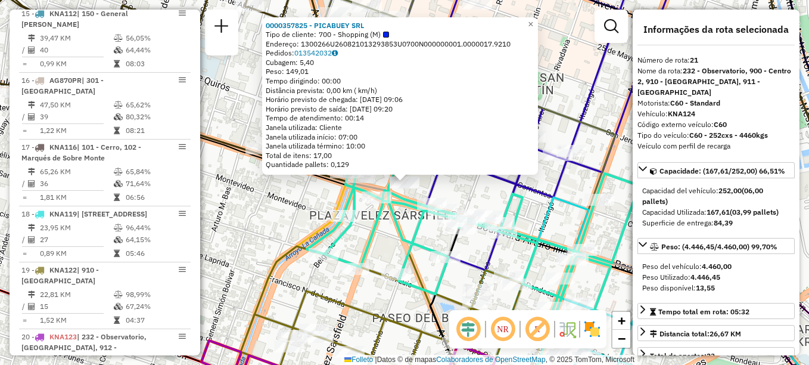
scroll to position [1727, 0]
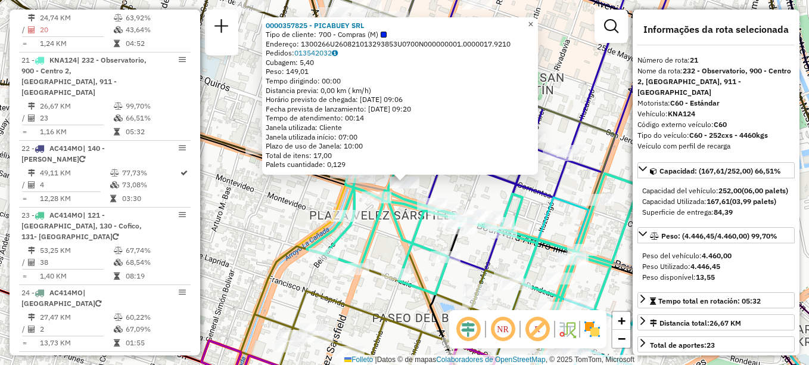
click at [533, 21] on span "×" at bounding box center [530, 24] width 5 height 10
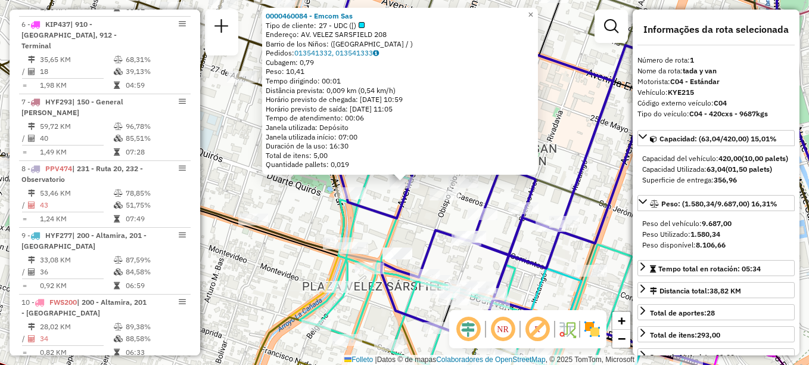
scroll to position [424, 0]
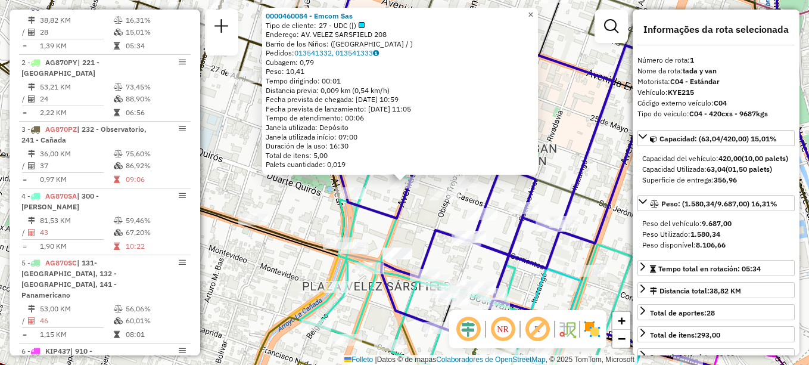
click at [533, 11] on span "×" at bounding box center [530, 15] width 5 height 10
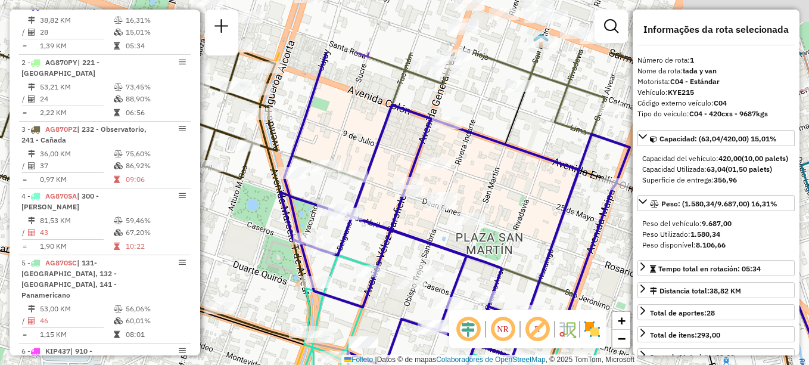
drag, startPoint x: 468, startPoint y: 175, endPoint x: 436, endPoint y: 284, distance: 114.3
click at [436, 284] on div "Janela de atendimento Grade de atendimento Capacidade Transportadoras Veículos …" at bounding box center [404, 182] width 809 height 365
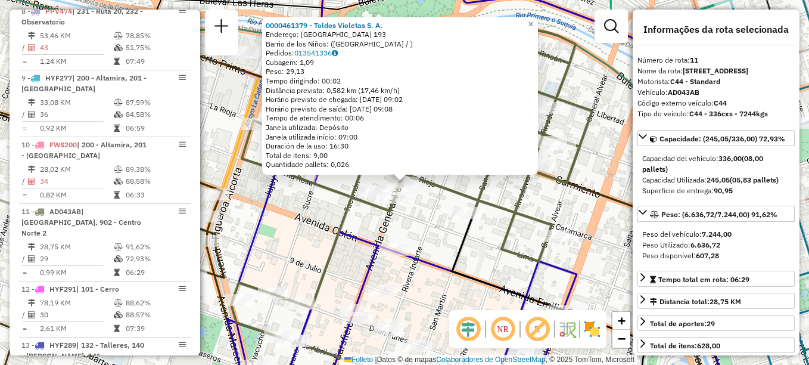
scroll to position [1070, 0]
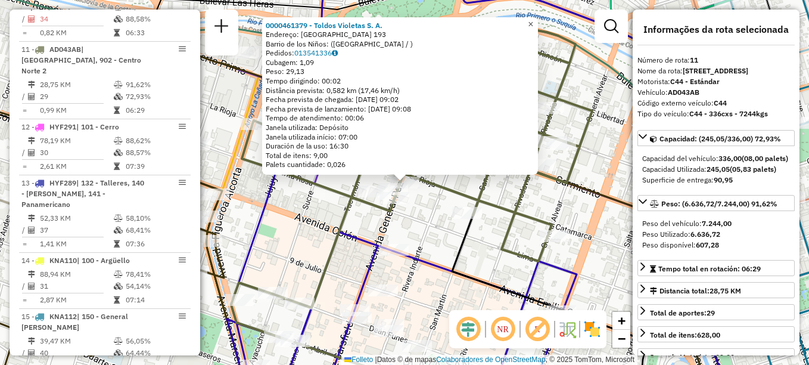
click at [533, 21] on span "×" at bounding box center [530, 24] width 5 height 10
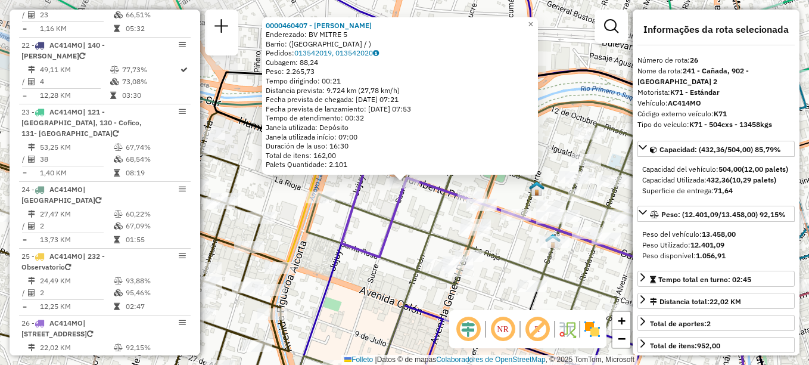
scroll to position [2082, 0]
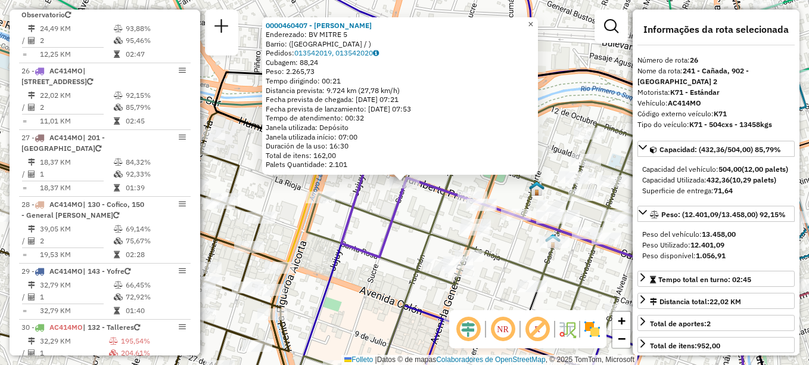
click at [533, 22] on span "×" at bounding box center [530, 24] width 5 height 10
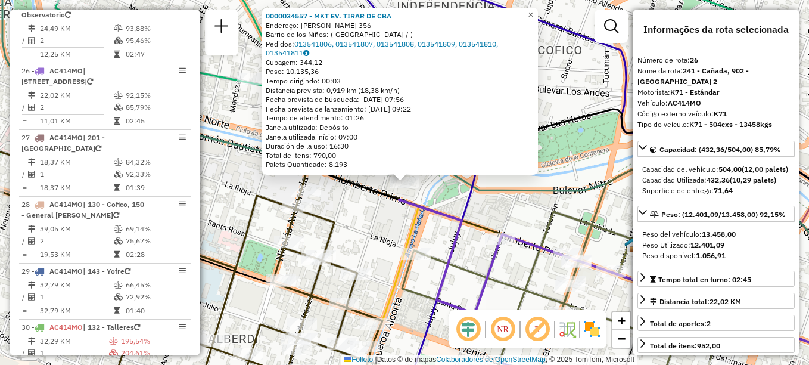
click at [533, 10] on span "×" at bounding box center [530, 15] width 5 height 10
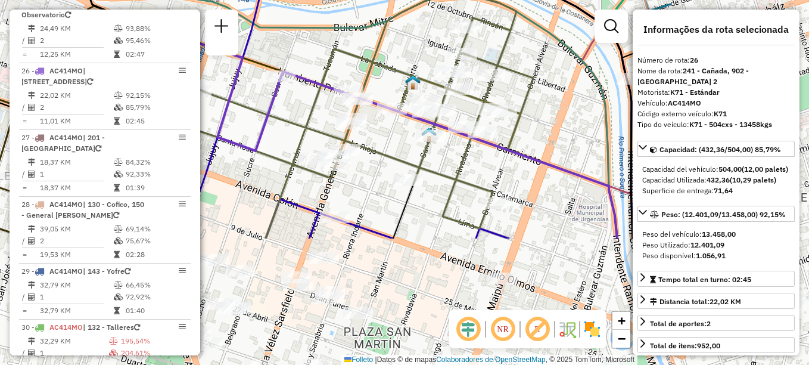
drag, startPoint x: 534, startPoint y: 176, endPoint x: 340, endPoint y: 28, distance: 243.6
click at [340, 28] on icon at bounding box center [200, 19] width 834 height 437
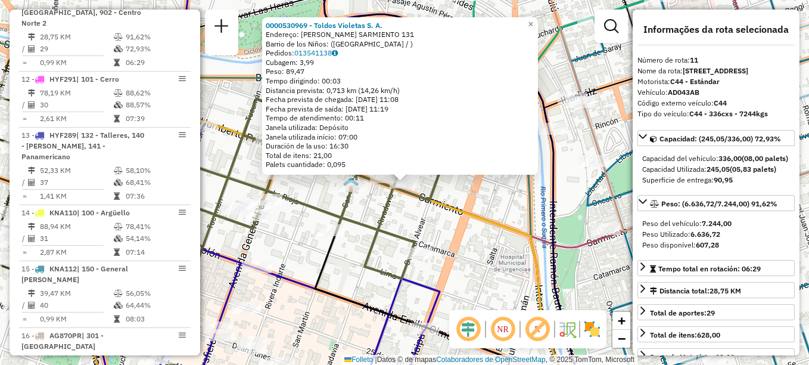
scroll to position [1070, 0]
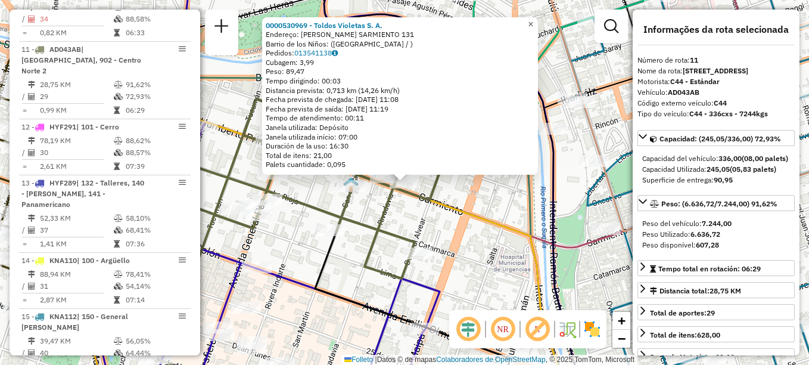
click at [538, 18] on link "×" at bounding box center [531, 24] width 14 height 14
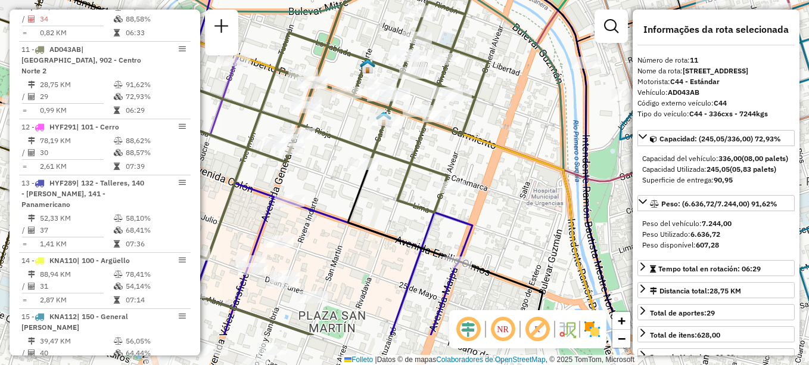
drag, startPoint x: 478, startPoint y: 202, endPoint x: 540, endPoint y: 24, distance: 188.1
click at [537, 60] on icon at bounding box center [477, 197] width 249 height 275
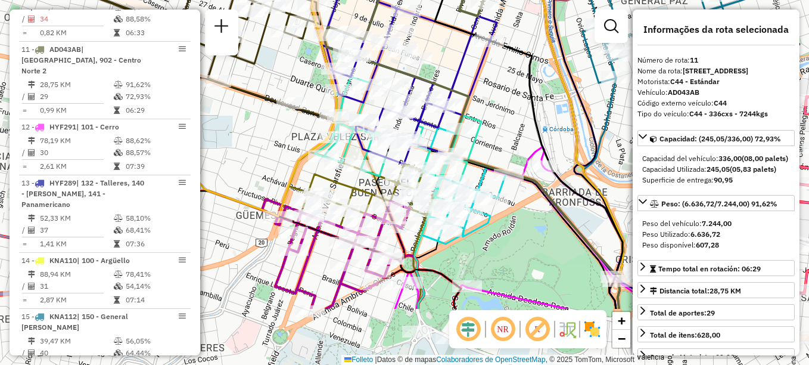
drag, startPoint x: 486, startPoint y: 201, endPoint x: 490, endPoint y: 81, distance: 119.8
click at [490, 83] on div "Janela de atendimento Grade de atendimento Capacidade Transportadoras Veículos …" at bounding box center [404, 182] width 809 height 365
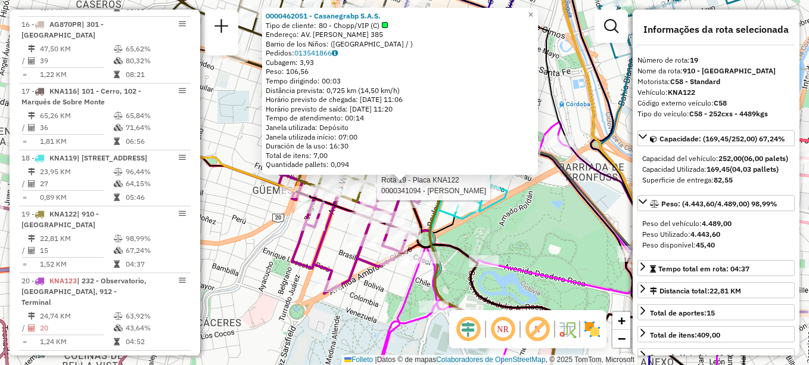
scroll to position [1582, 0]
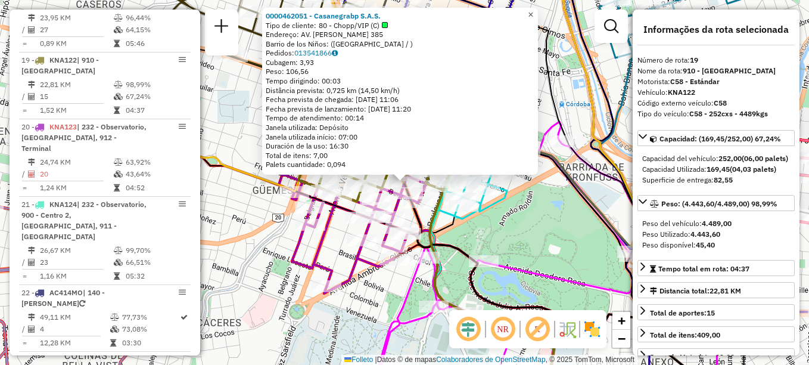
click at [538, 11] on link "×" at bounding box center [531, 15] width 14 height 14
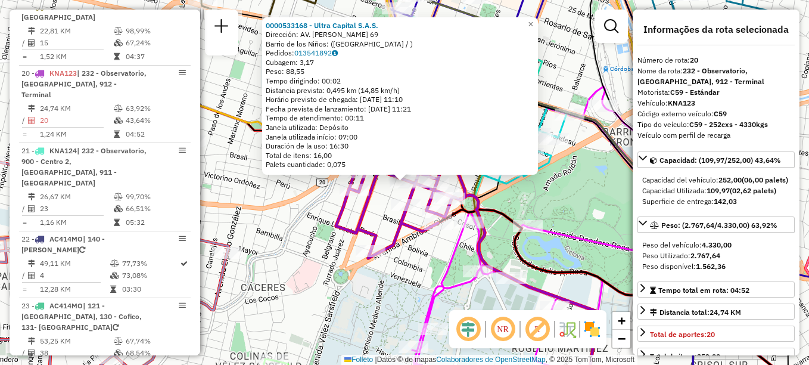
scroll to position [1649, 0]
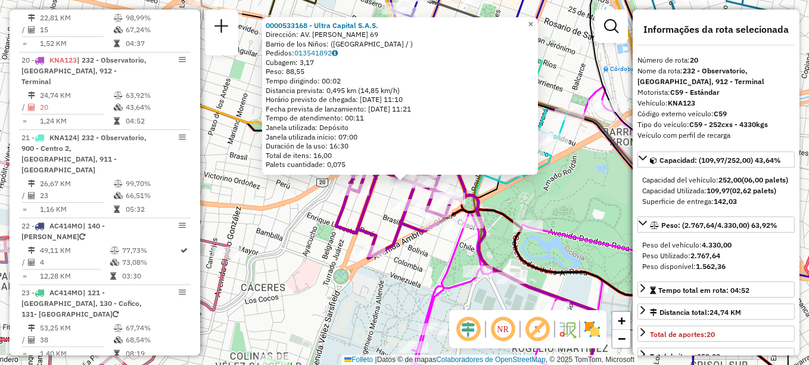
click at [533, 19] on span "×" at bounding box center [530, 24] width 5 height 10
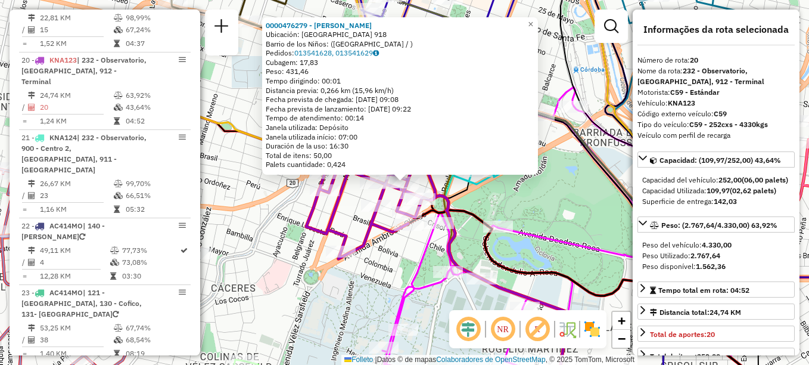
click at [508, 199] on div "0000476279 - Altamirano Taborda Iván Alejo Ubicación: BUENOS AIRES 918 Barrio d…" at bounding box center [404, 182] width 809 height 365
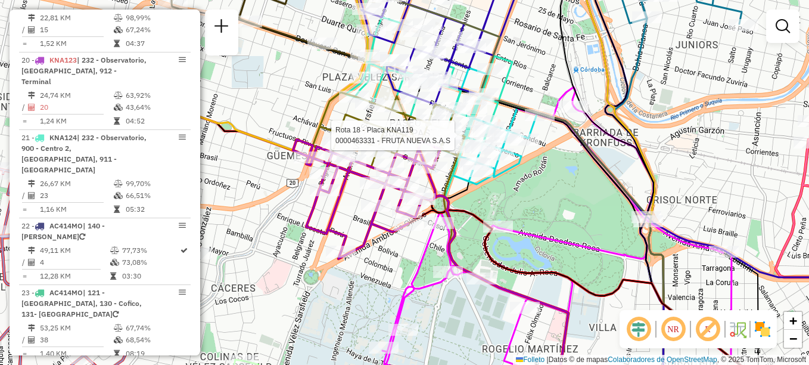
select select "**********"
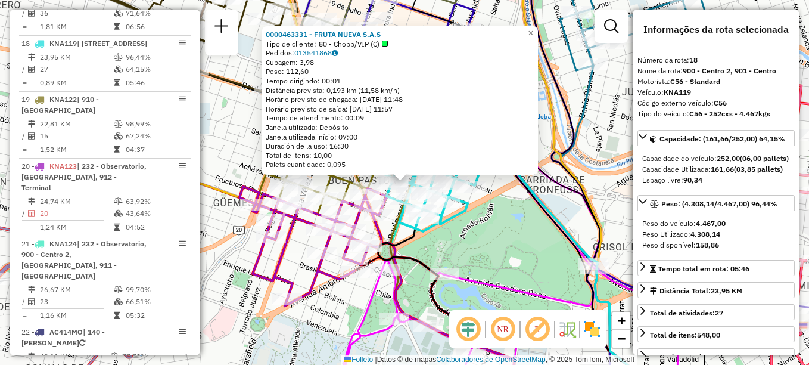
scroll to position [1516, 0]
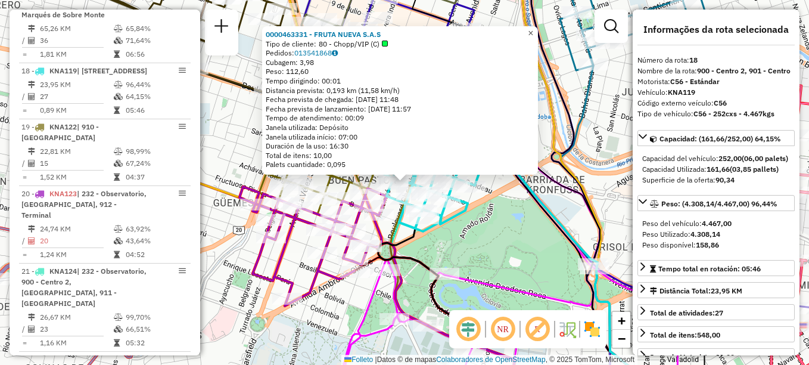
click at [533, 30] on span "×" at bounding box center [530, 33] width 5 height 10
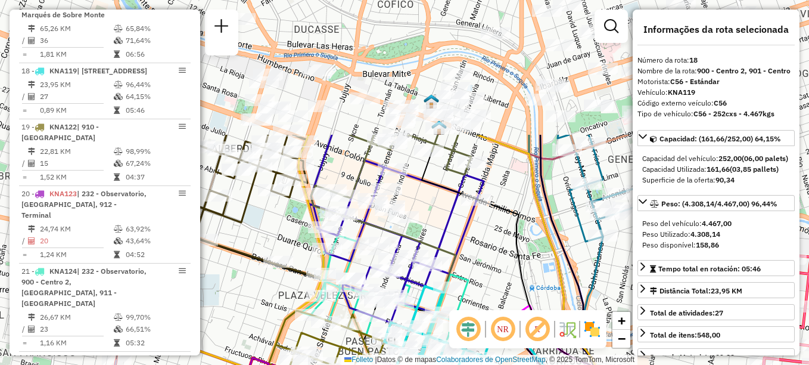
drag, startPoint x: 489, startPoint y: 144, endPoint x: 498, endPoint y: 291, distance: 146.8
click at [498, 291] on div "Janela de atendimento Grade de atendimento Capacidade Transportadoras Veículos …" at bounding box center [404, 182] width 809 height 365
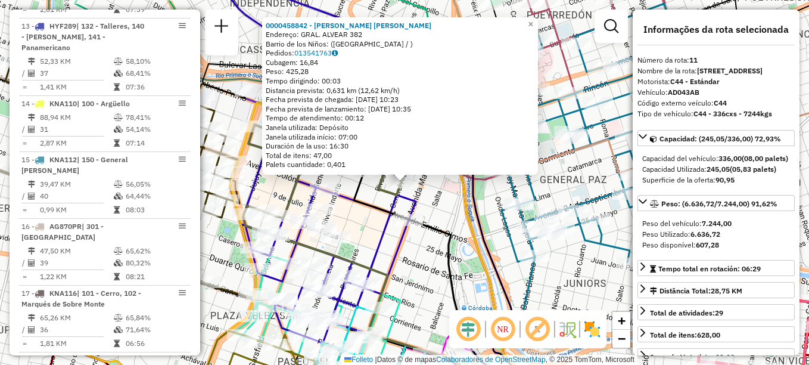
scroll to position [1070, 0]
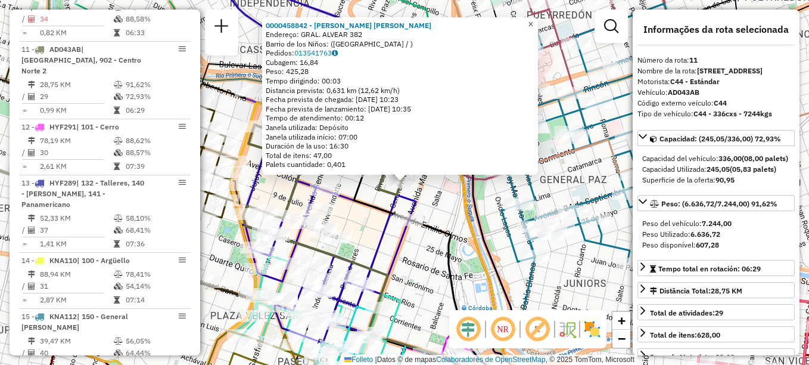
click at [533, 22] on span "×" at bounding box center [530, 24] width 5 height 10
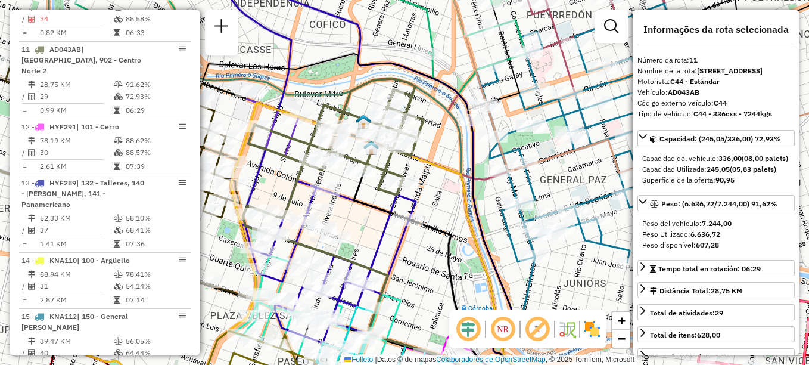
click at [441, 200] on div "Janela de atendimento Grade de atendimento Capacidade Transportadoras Veículos …" at bounding box center [404, 182] width 809 height 365
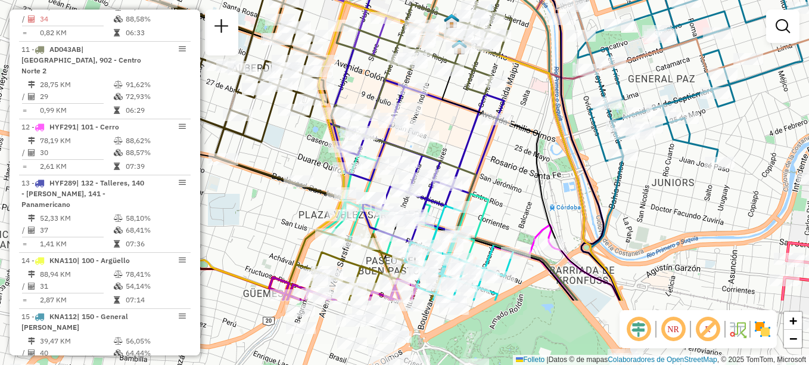
drag, startPoint x: 372, startPoint y: 231, endPoint x: 460, endPoint y: 130, distance: 133.8
click at [460, 130] on div "Janela de atendimento Grade de atendimento Capacidade Transportadoras Veículos …" at bounding box center [404, 182] width 809 height 365
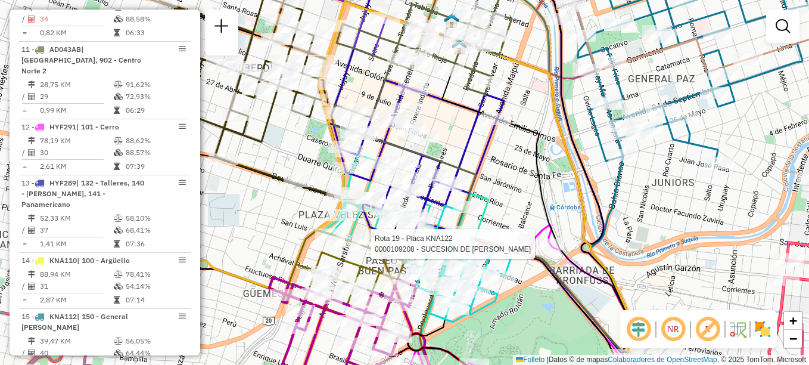
select select "**********"
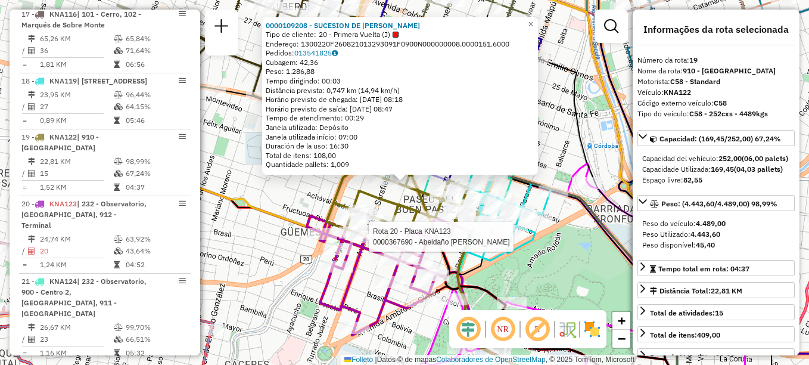
scroll to position [1582, 0]
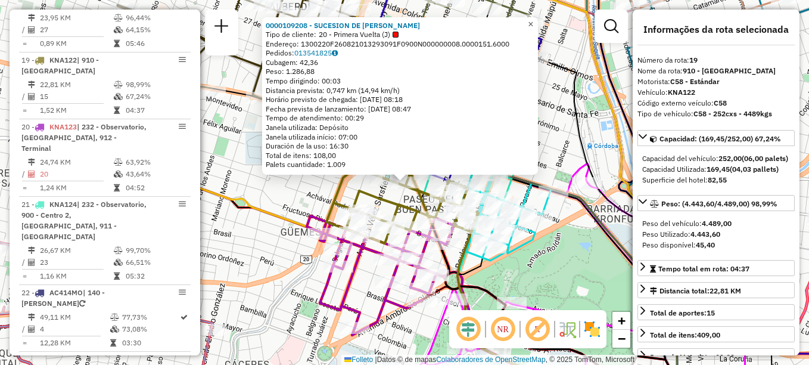
click at [533, 19] on span "×" at bounding box center [530, 24] width 5 height 10
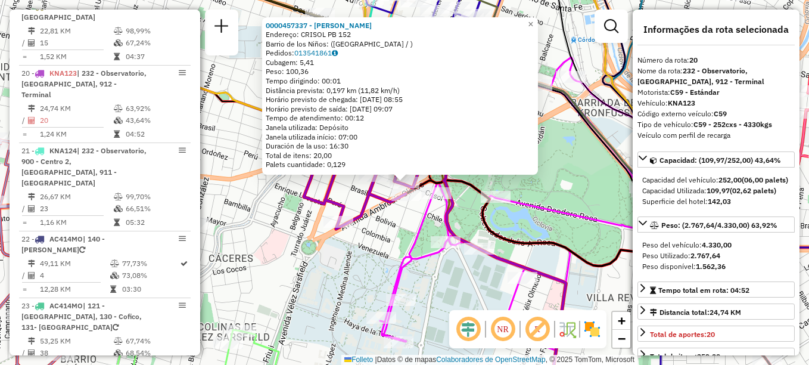
scroll to position [1649, 0]
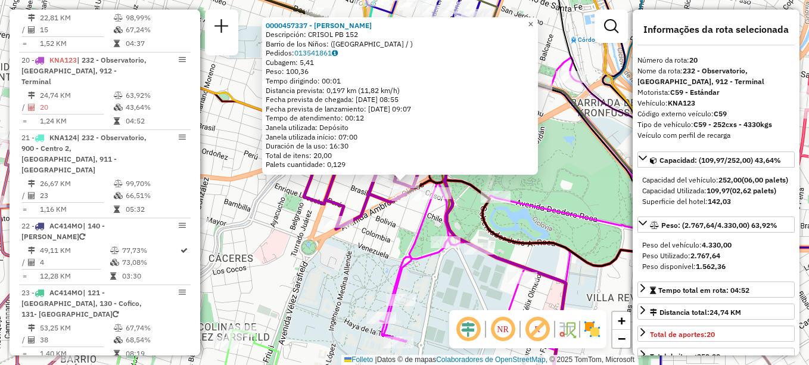
click at [533, 21] on span "×" at bounding box center [530, 24] width 5 height 10
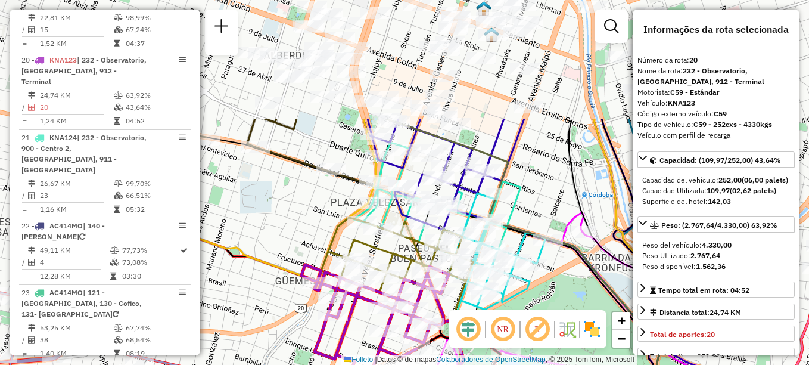
drag, startPoint x: 521, startPoint y: 44, endPoint x: 531, endPoint y: 199, distance: 155.3
click at [531, 199] on div "Janela de atendimento Grade de atendimento Capacidade Transportadoras Veículos …" at bounding box center [404, 182] width 809 height 365
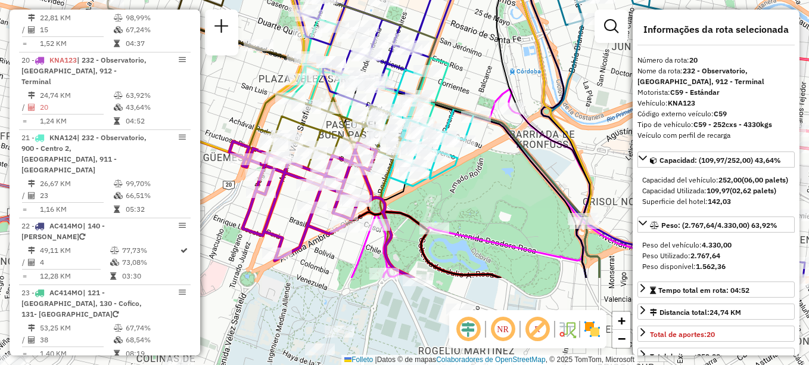
drag, startPoint x: 555, startPoint y: 175, endPoint x: 484, endPoint y: 54, distance: 140.7
click at [484, 54] on div "Janela de atendimento Grade de atendimento Capacidade Transportadoras Veículos …" at bounding box center [404, 182] width 809 height 365
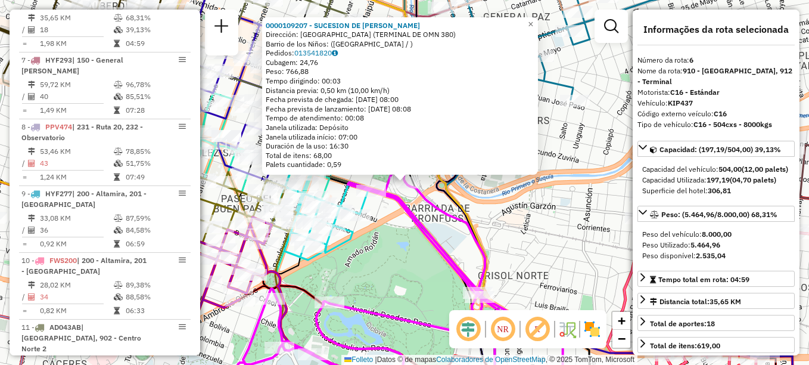
scroll to position [747, 0]
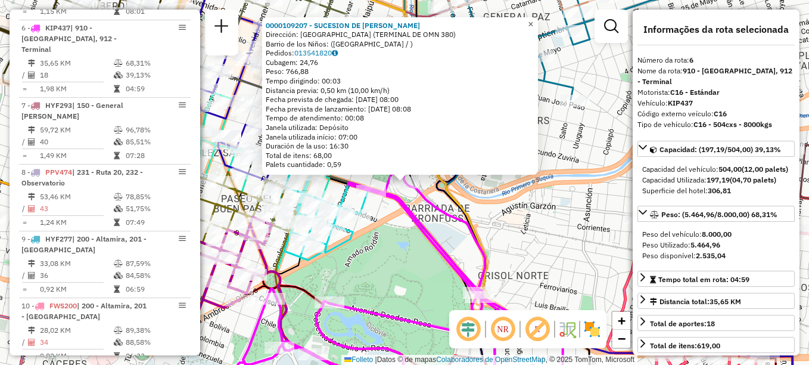
click at [533, 21] on span "×" at bounding box center [530, 24] width 5 height 10
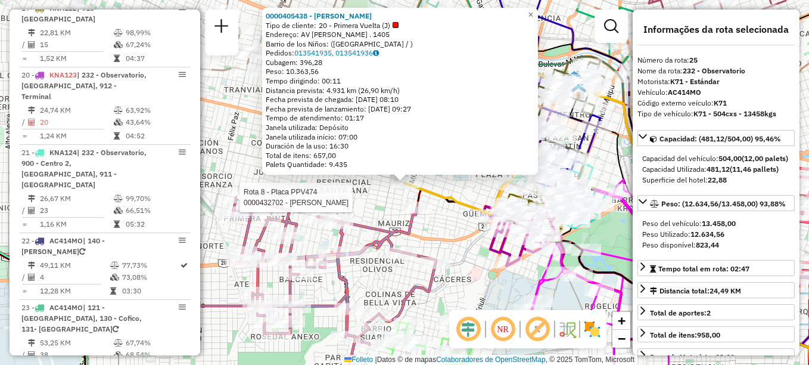
scroll to position [2015, 0]
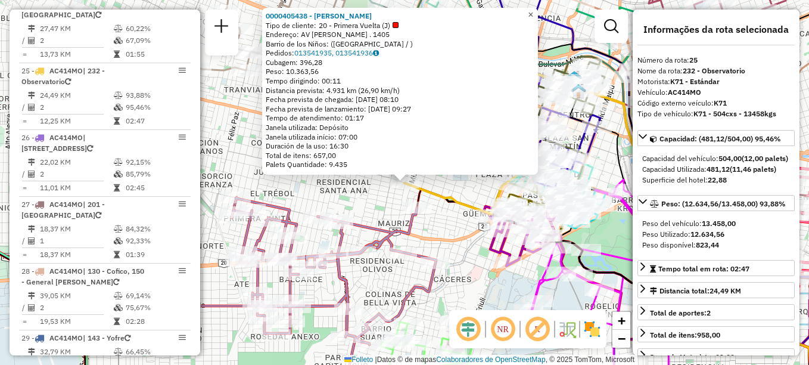
click at [533, 11] on span "×" at bounding box center [530, 15] width 5 height 10
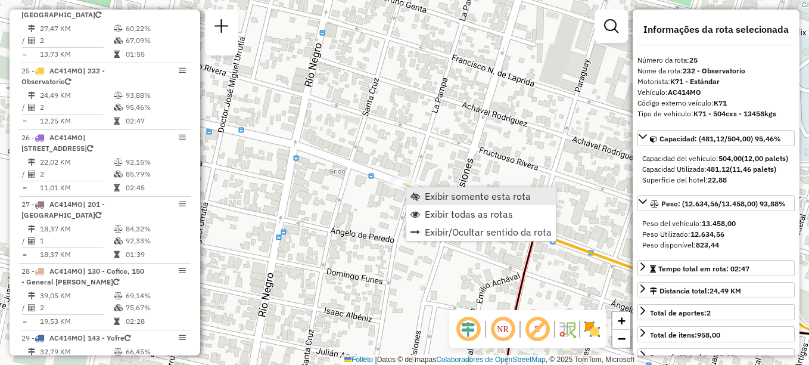
click at [441, 198] on span "Exibir somente esta rota" at bounding box center [478, 196] width 106 height 10
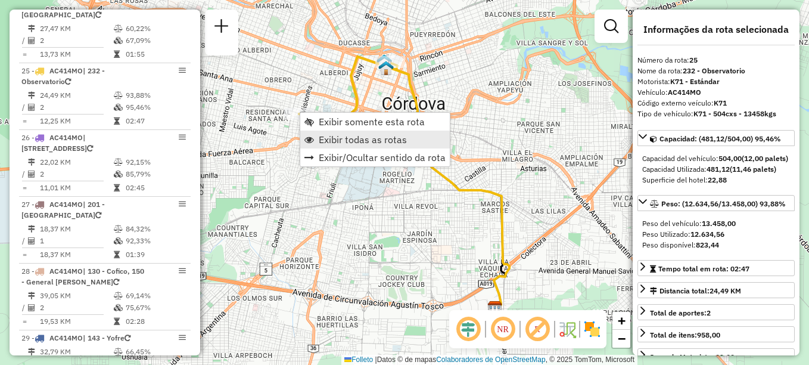
click at [341, 144] on span "Exibir todas as rotas" at bounding box center [363, 140] width 88 height 10
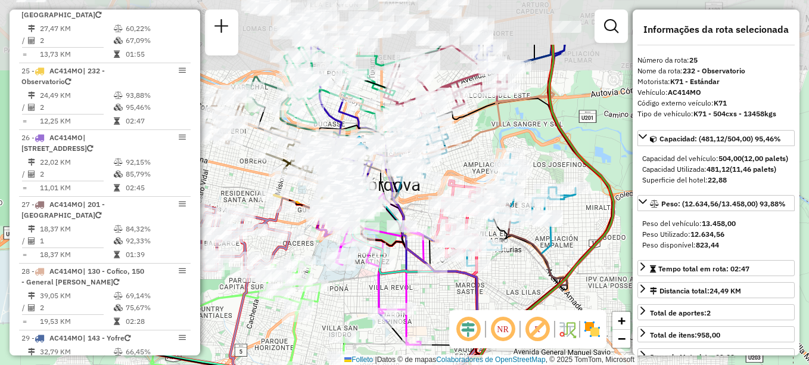
drag, startPoint x: 468, startPoint y: 230, endPoint x: 447, endPoint y: 303, distance: 75.6
click at [447, 303] on div "Janela de atendimento Grade de atendimento Capacidade Transportadoras Veículos …" at bounding box center [404, 182] width 809 height 365
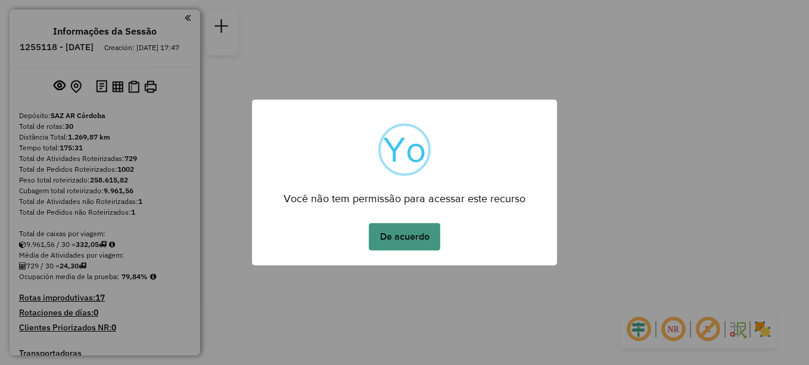
click at [409, 238] on button "De acuerdo" at bounding box center [404, 236] width 71 height 27
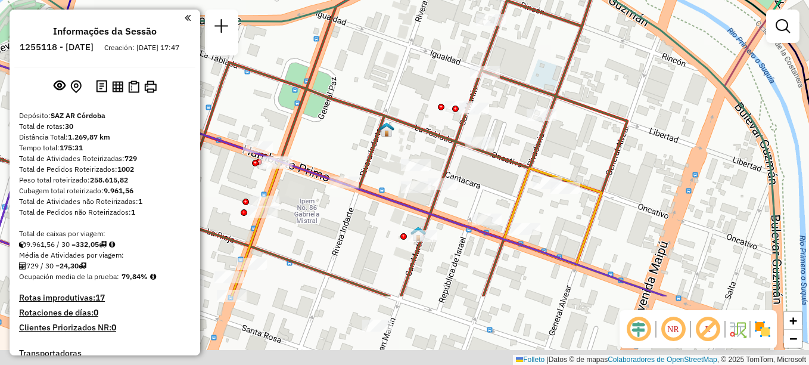
drag, startPoint x: 571, startPoint y: 239, endPoint x: 608, endPoint y: 139, distance: 106.9
click at [604, 143] on div "Janela de atendimento Grade de atendimento Capacidade Transportadoras Veículos …" at bounding box center [404, 182] width 809 height 365
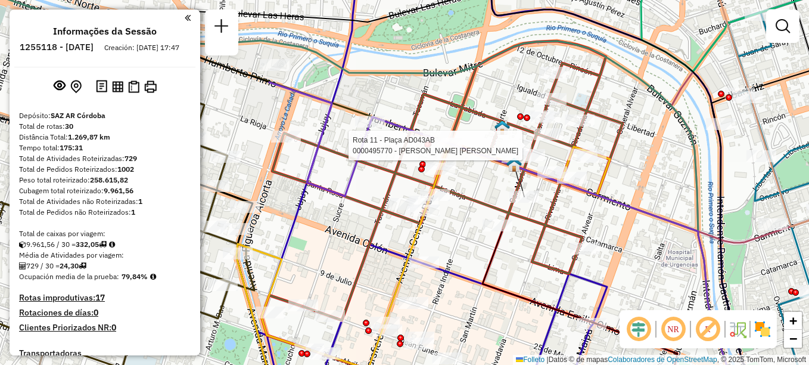
select select "**********"
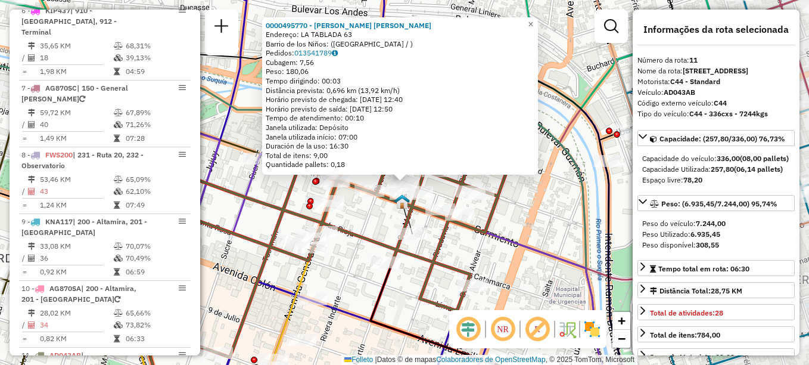
scroll to position [1092, 0]
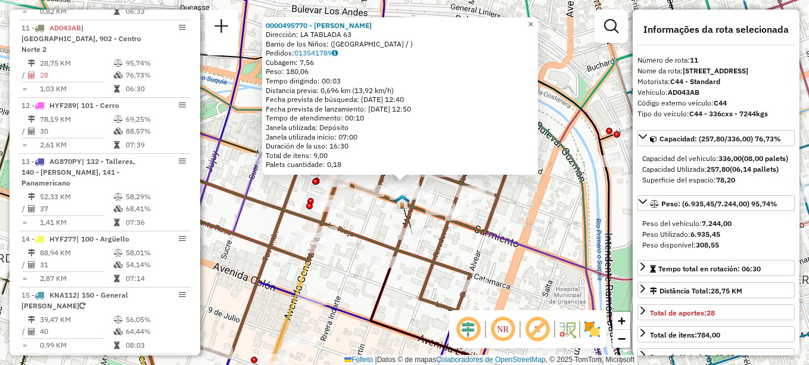
drag, startPoint x: 540, startPoint y: 22, endPoint x: 536, endPoint y: 33, distance: 11.7
click at [533, 22] on span "×" at bounding box center [530, 24] width 5 height 10
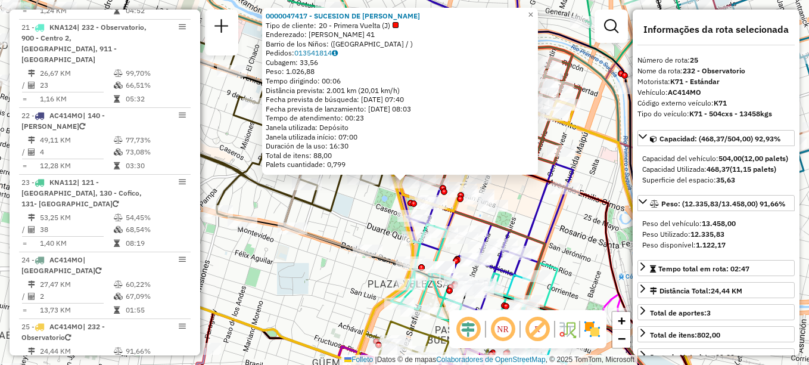
scroll to position [2047, 0]
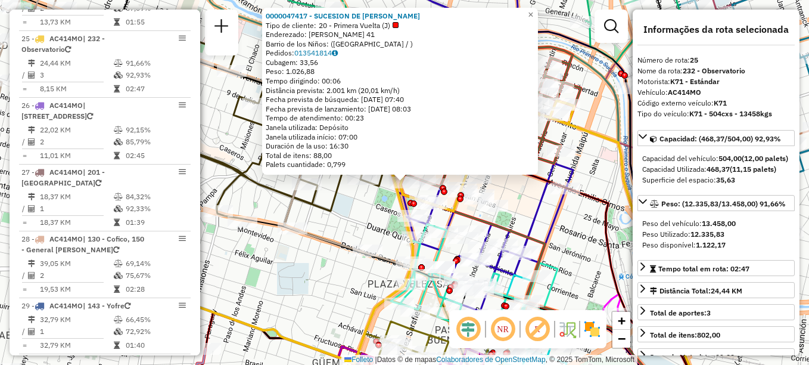
click at [531, 202] on div "0000047417 - SUCESION DE BLANCH BENJAMIN Tipo de cliente: 20 - Primera Vuelta (…" at bounding box center [404, 182] width 809 height 365
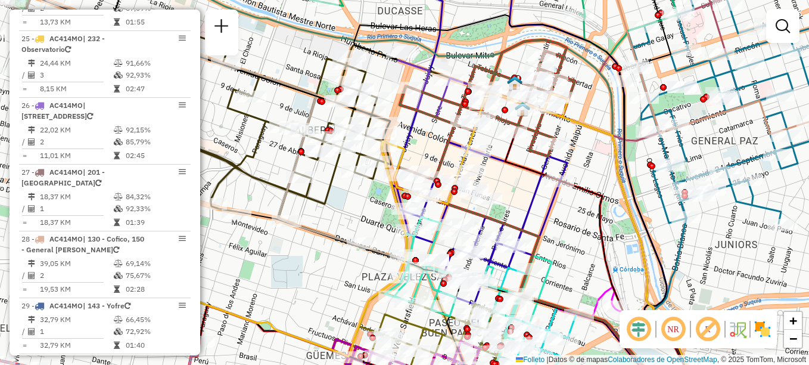
drag, startPoint x: 529, startPoint y: 214, endPoint x: 485, endPoint y: 141, distance: 85.5
click at [485, 141] on icon at bounding box center [536, 175] width 313 height 437
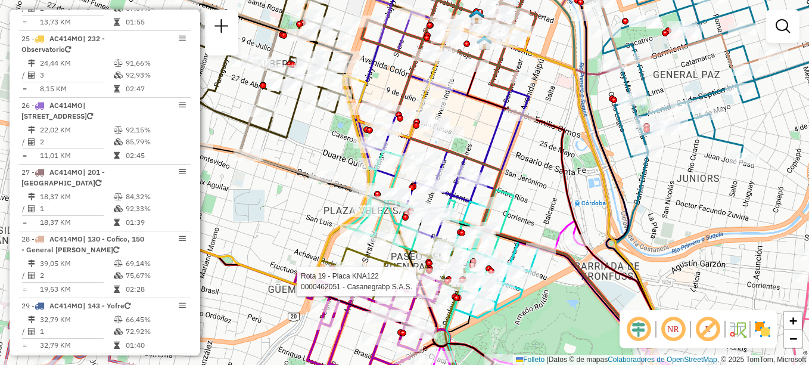
select select "**********"
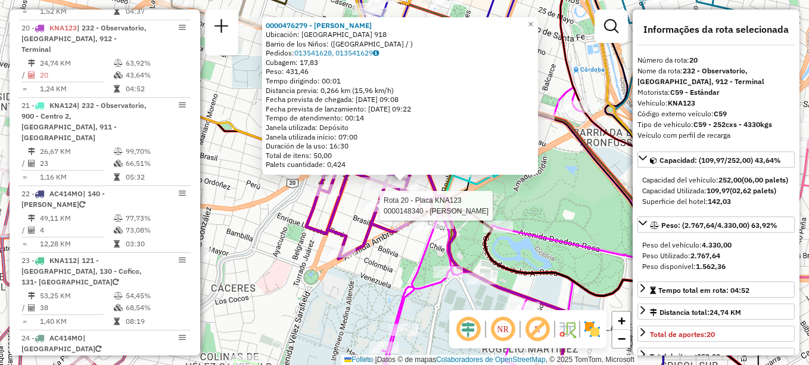
scroll to position [1681, 0]
click at [538, 17] on link "×" at bounding box center [531, 24] width 14 height 14
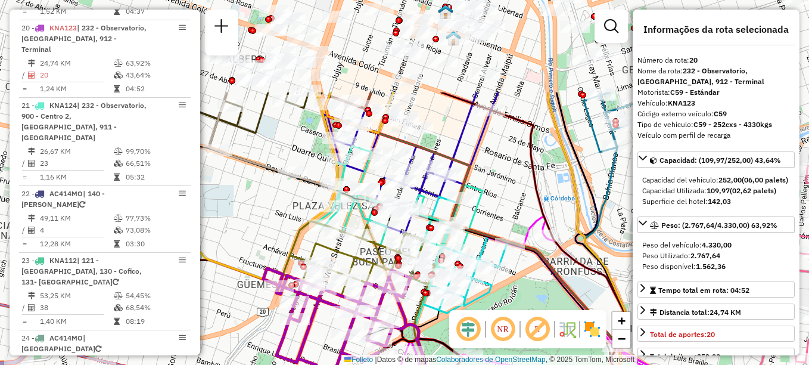
drag, startPoint x: 542, startPoint y: 36, endPoint x: 512, endPoint y: 164, distance: 132.1
click at [512, 164] on div "Janela de atendimento Grade de atendimento Capacidade Transportadoras Veículos …" at bounding box center [404, 182] width 809 height 365
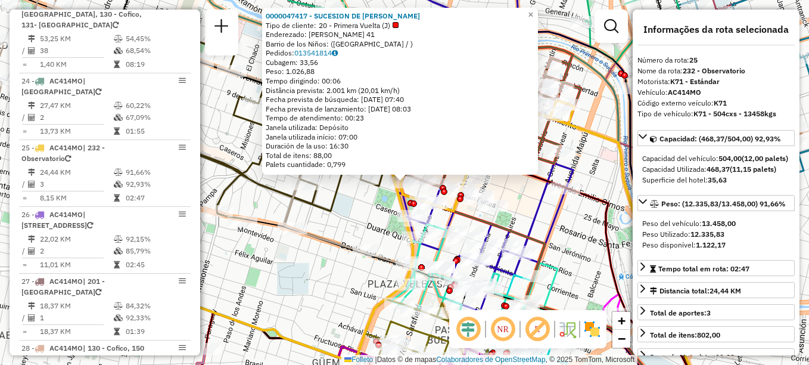
scroll to position [2047, 0]
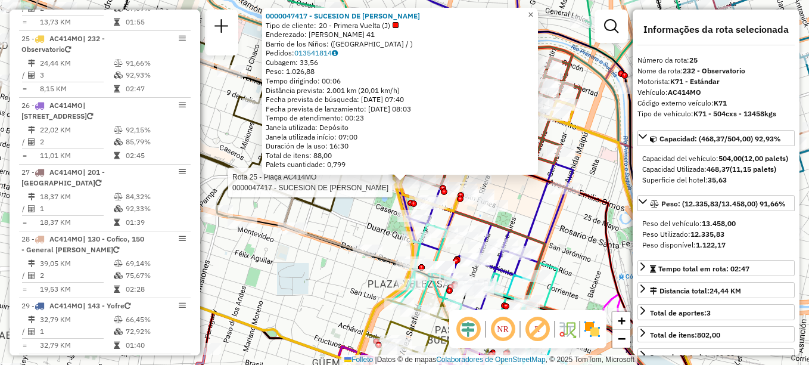
click at [533, 10] on span "×" at bounding box center [530, 15] width 5 height 10
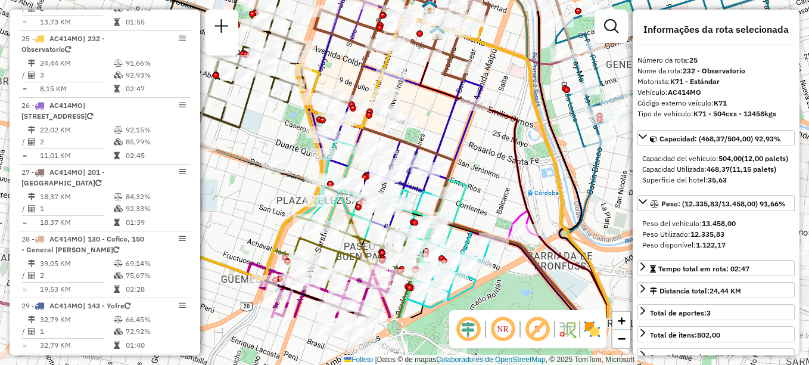
drag, startPoint x: 382, startPoint y: 52, endPoint x: 304, endPoint y: -17, distance: 103.9
click at [304, 0] on html "Aguarde... Pop-up bloqueado! Seu navegador bloqueou automáticamente a abertura …" at bounding box center [404, 182] width 809 height 365
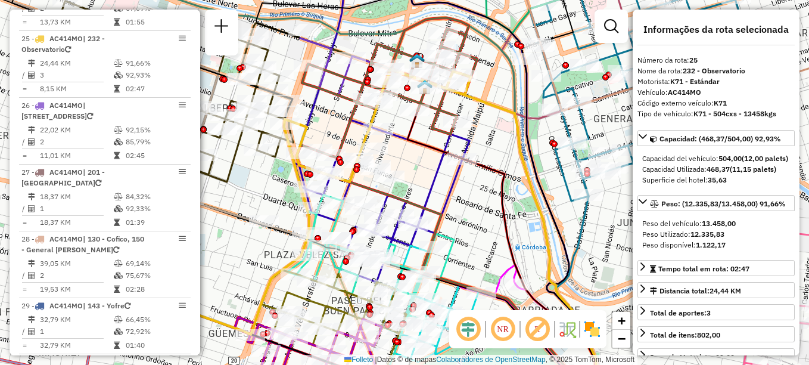
drag, startPoint x: 462, startPoint y: 215, endPoint x: 412, endPoint y: 309, distance: 106.9
click at [412, 321] on div "Rota 26 - Placa AC414MO 0000034557 - MKT EV. TIRAR DE CBA Janela de atendimento…" at bounding box center [404, 182] width 809 height 365
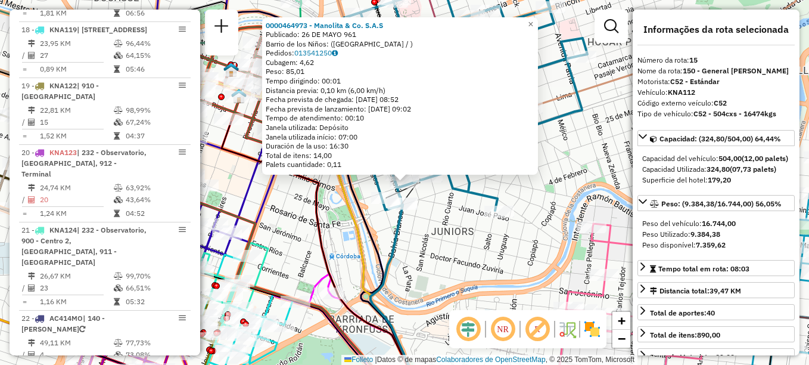
scroll to position [1348, 0]
